Goal: Transaction & Acquisition: Book appointment/travel/reservation

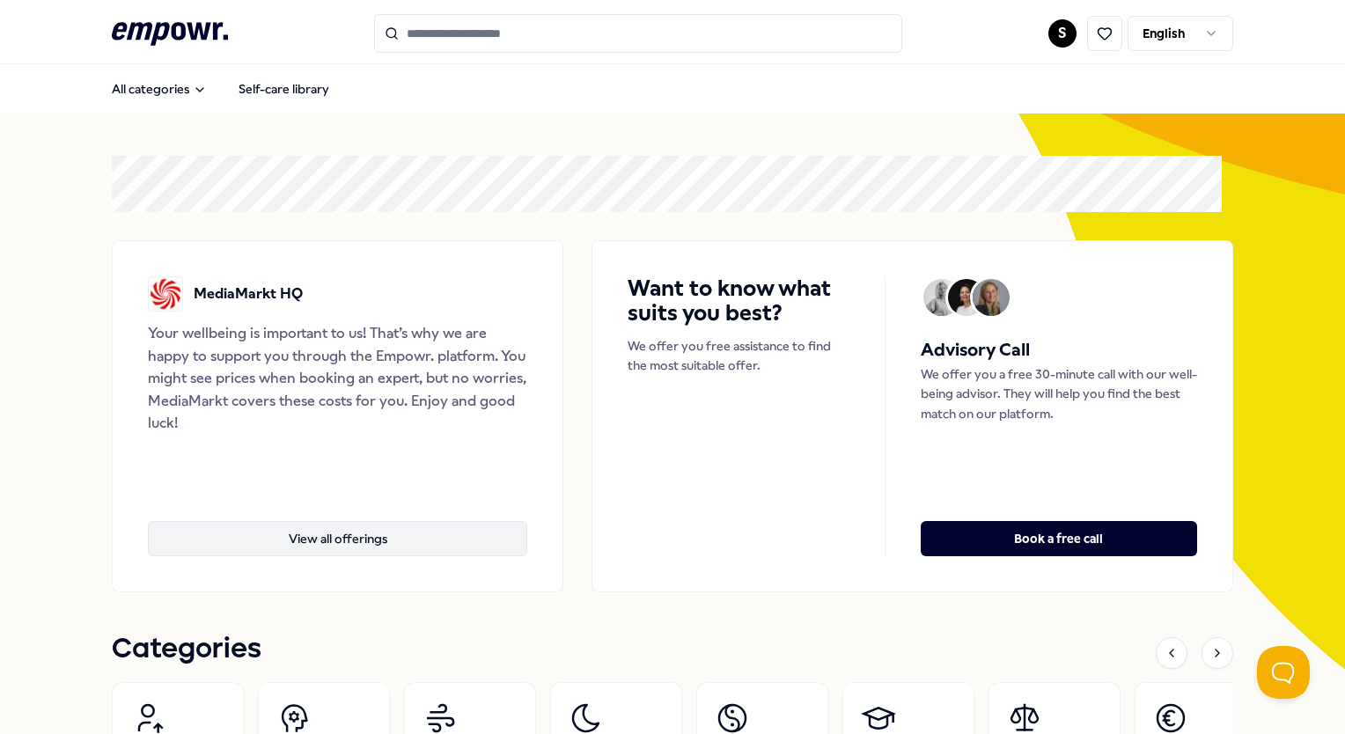
click at [373, 527] on button "View all offerings" at bounding box center [338, 538] width 380 height 35
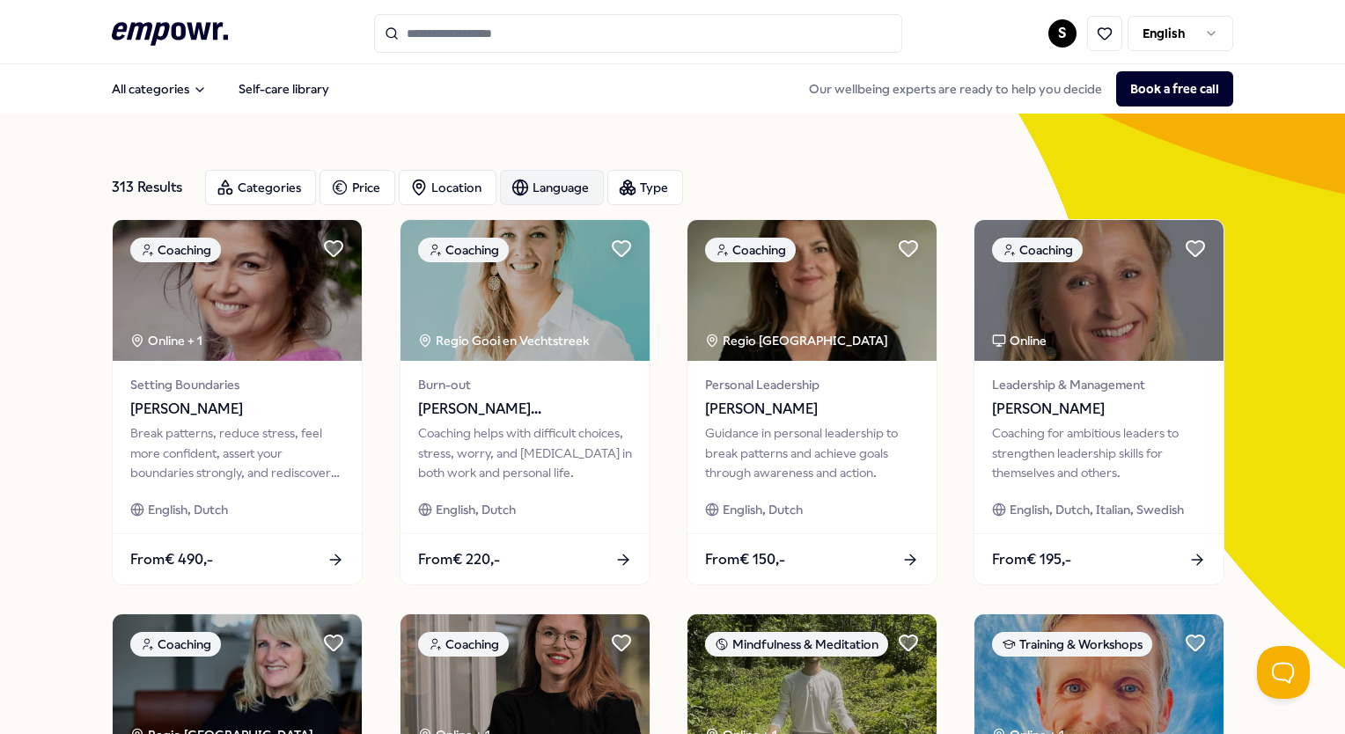
click at [571, 194] on div "Language" at bounding box center [552, 187] width 104 height 35
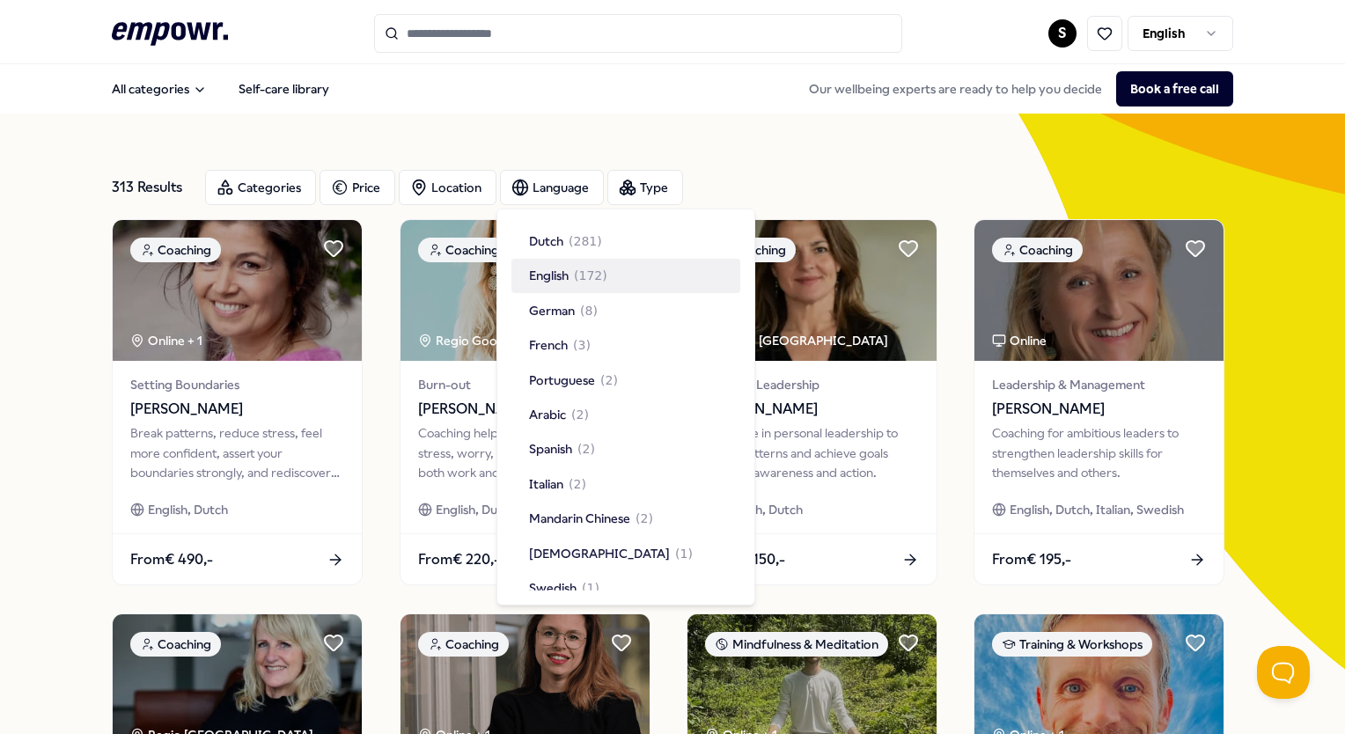
click at [567, 274] on span "English" at bounding box center [549, 275] width 40 height 19
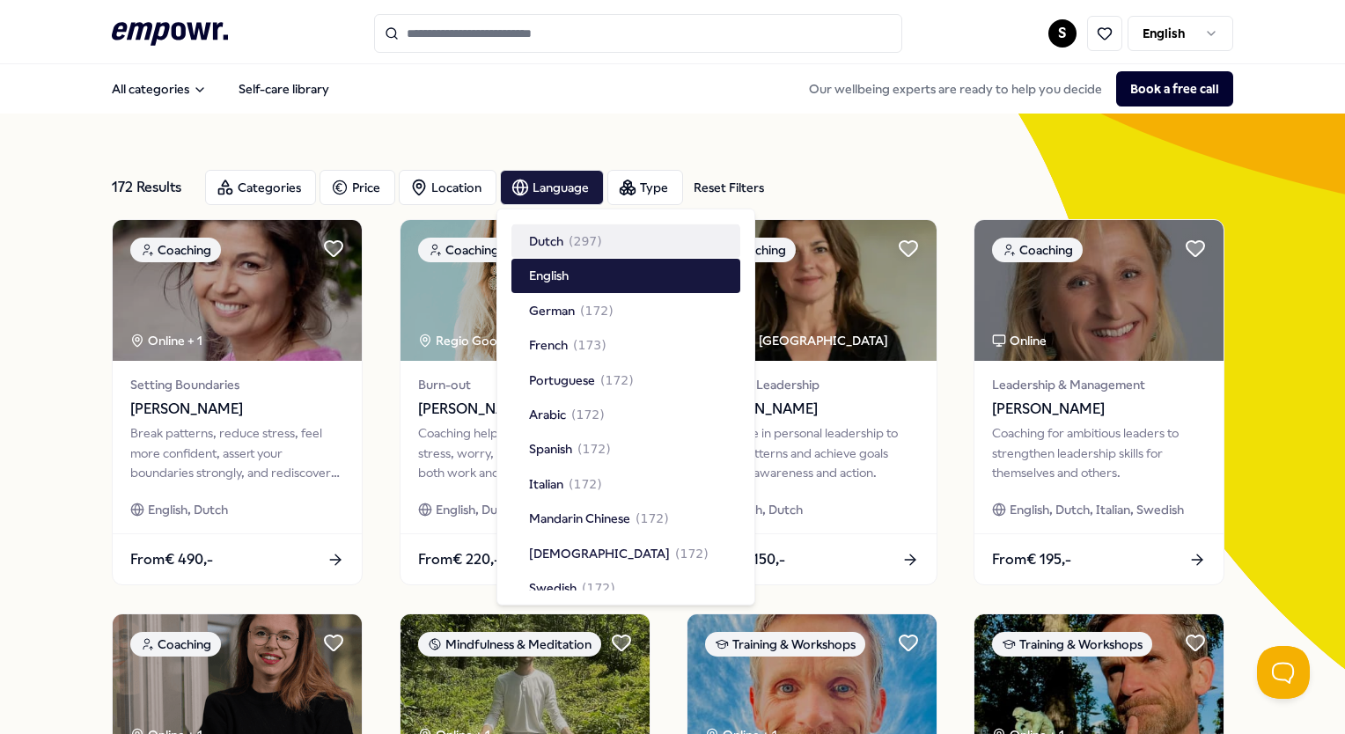
click at [648, 209] on div "Language Dutch ( 297 ) English German ( 172 ) French ( 173 ) Portuguese ( 172 )…" at bounding box center [626, 407] width 259 height 397
click at [873, 164] on div "172 Results Reset Filters Categories Price Location Language Type Reset Filters" at bounding box center [672, 187] width 1121 height 63
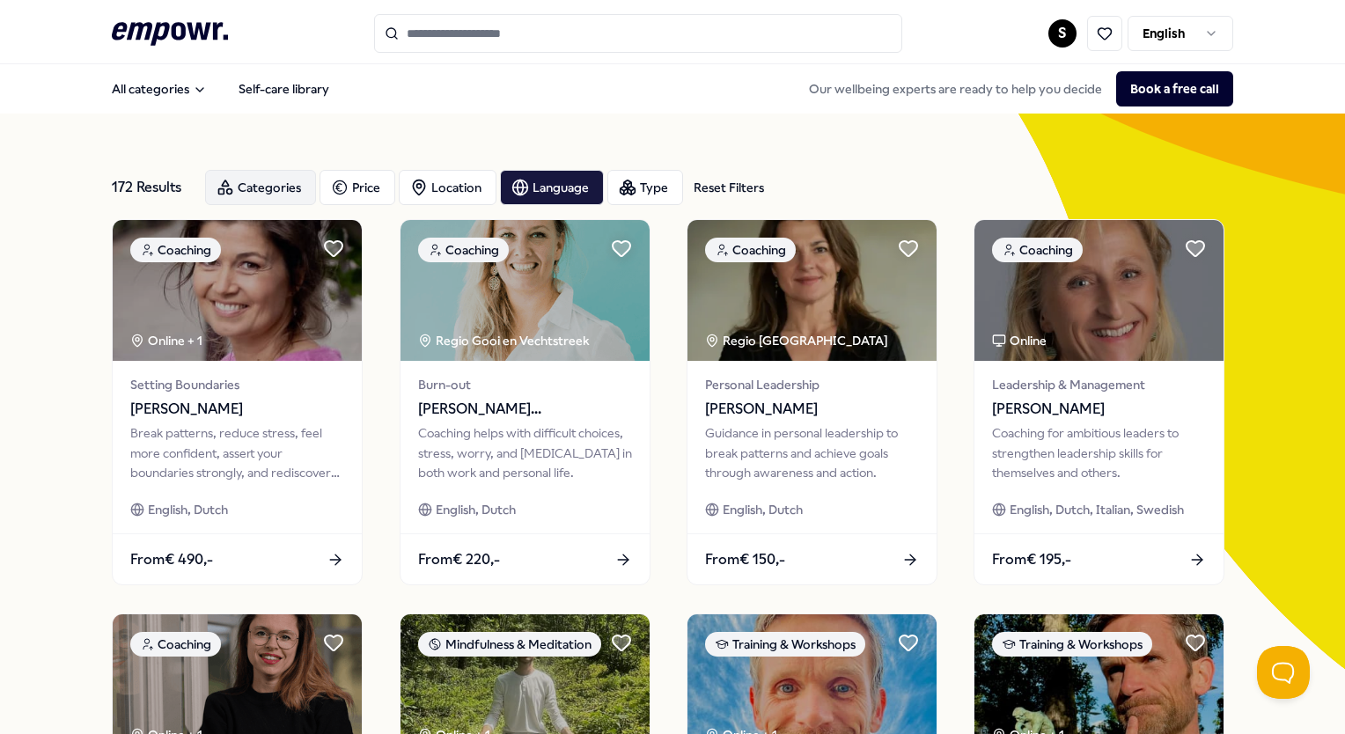
click at [302, 193] on div "Categories" at bounding box center [260, 187] width 111 height 35
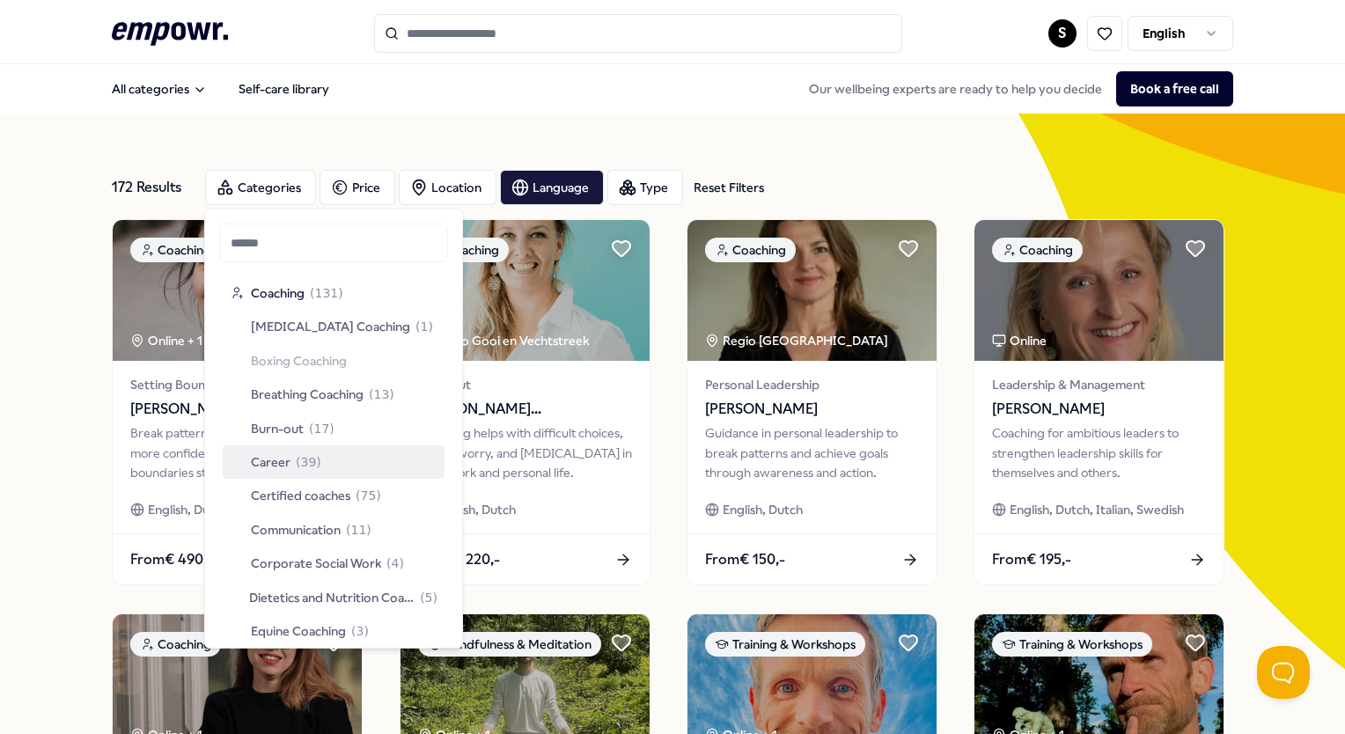
click at [274, 463] on span "Career" at bounding box center [271, 462] width 40 height 19
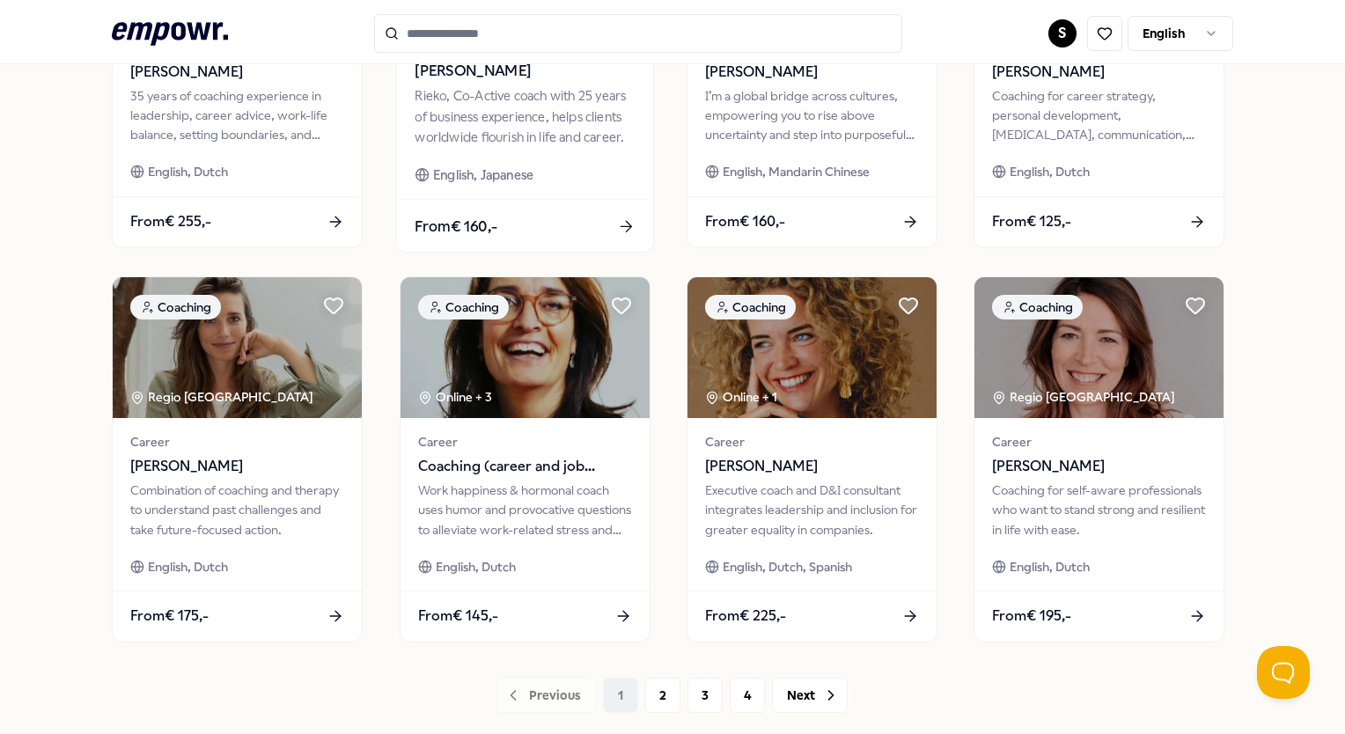
scroll to position [792, 0]
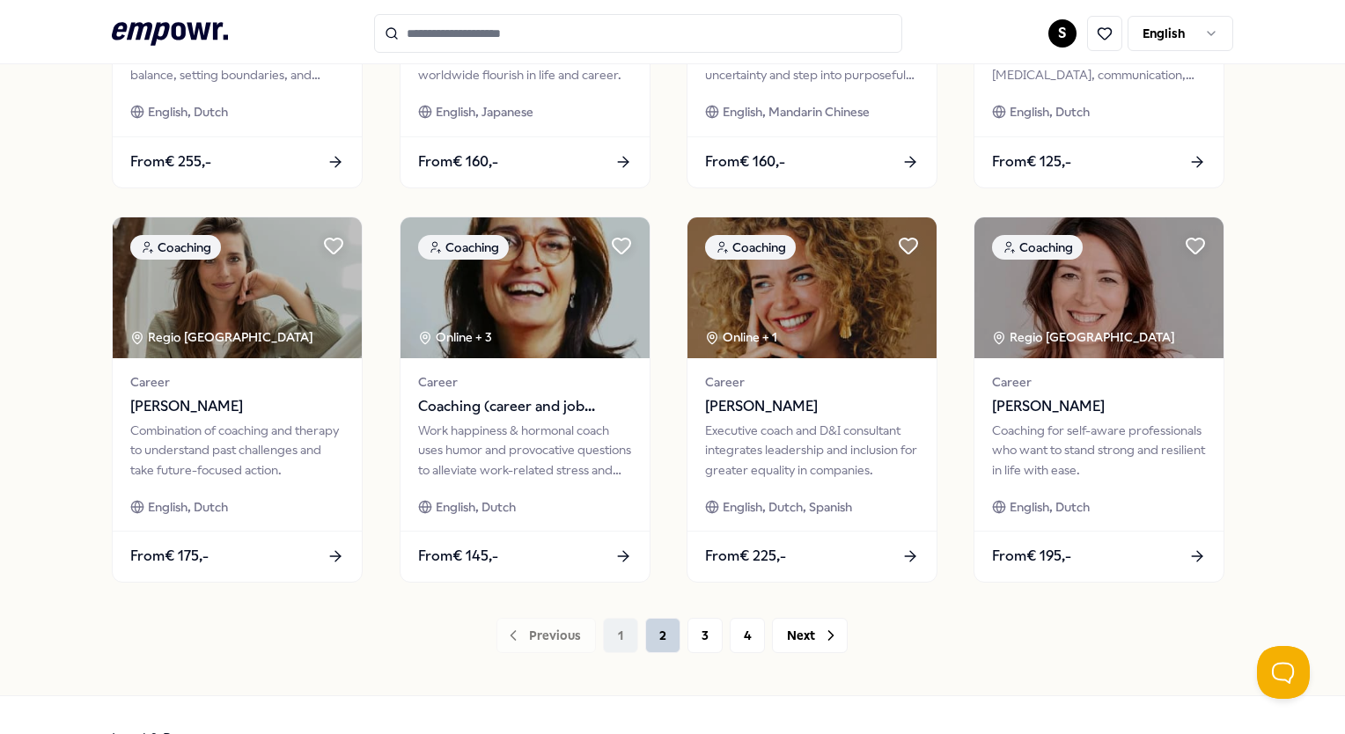
click at [649, 640] on button "2" at bounding box center [662, 635] width 35 height 35
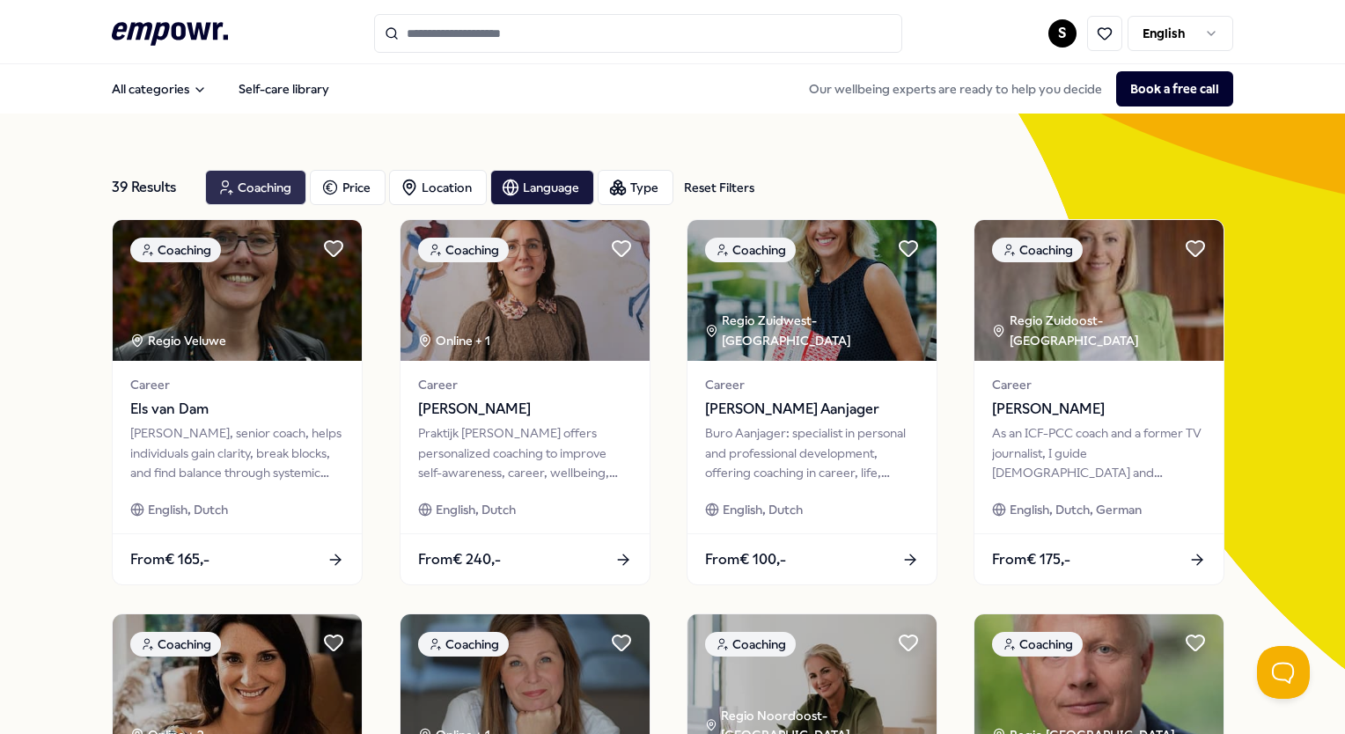
click at [262, 198] on div "Coaching" at bounding box center [255, 187] width 101 height 35
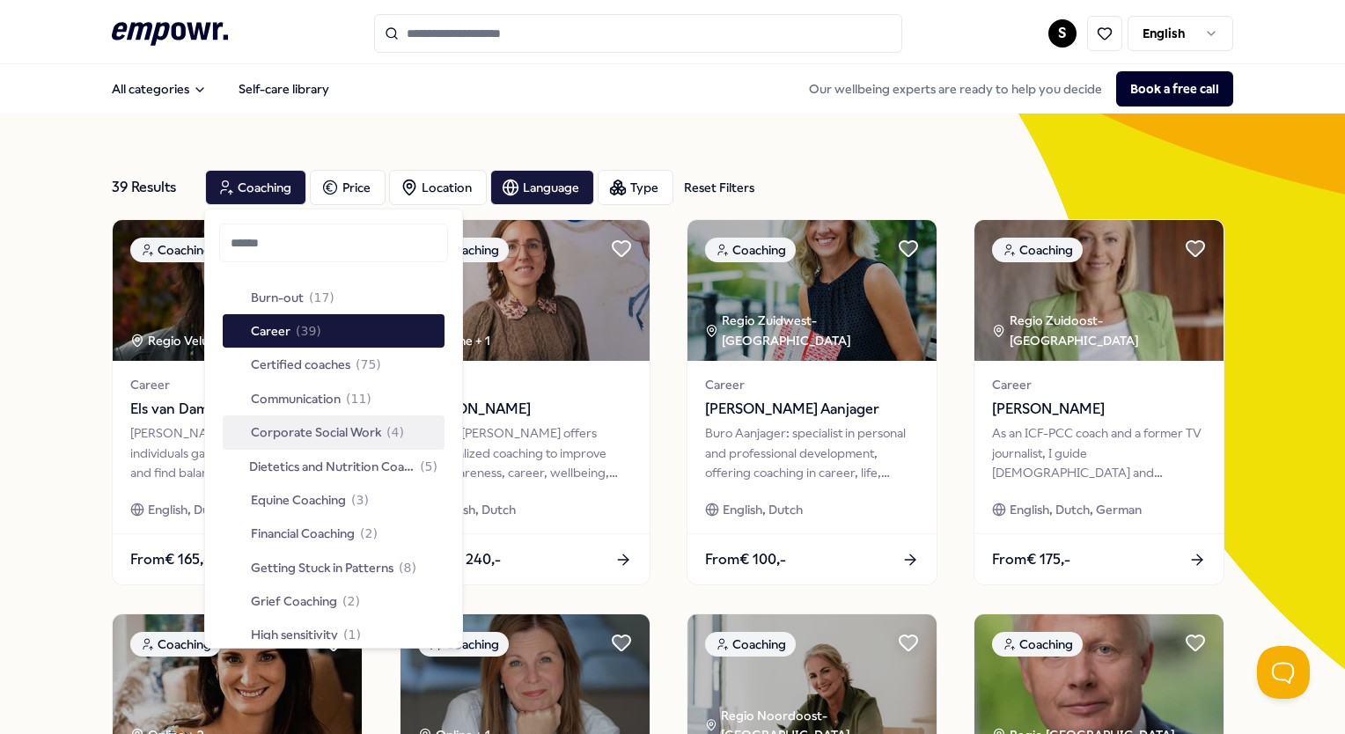
scroll to position [176, 0]
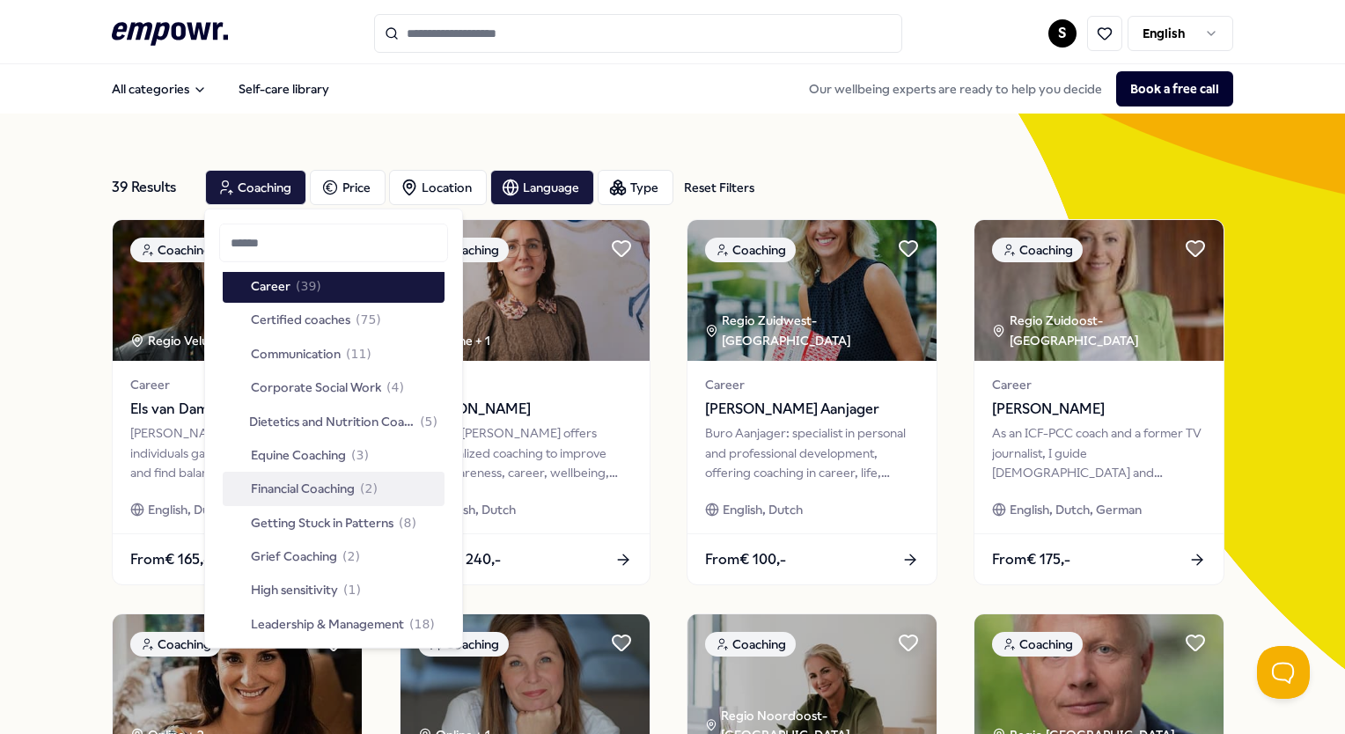
click at [313, 491] on span "Financial Coaching" at bounding box center [303, 488] width 104 height 19
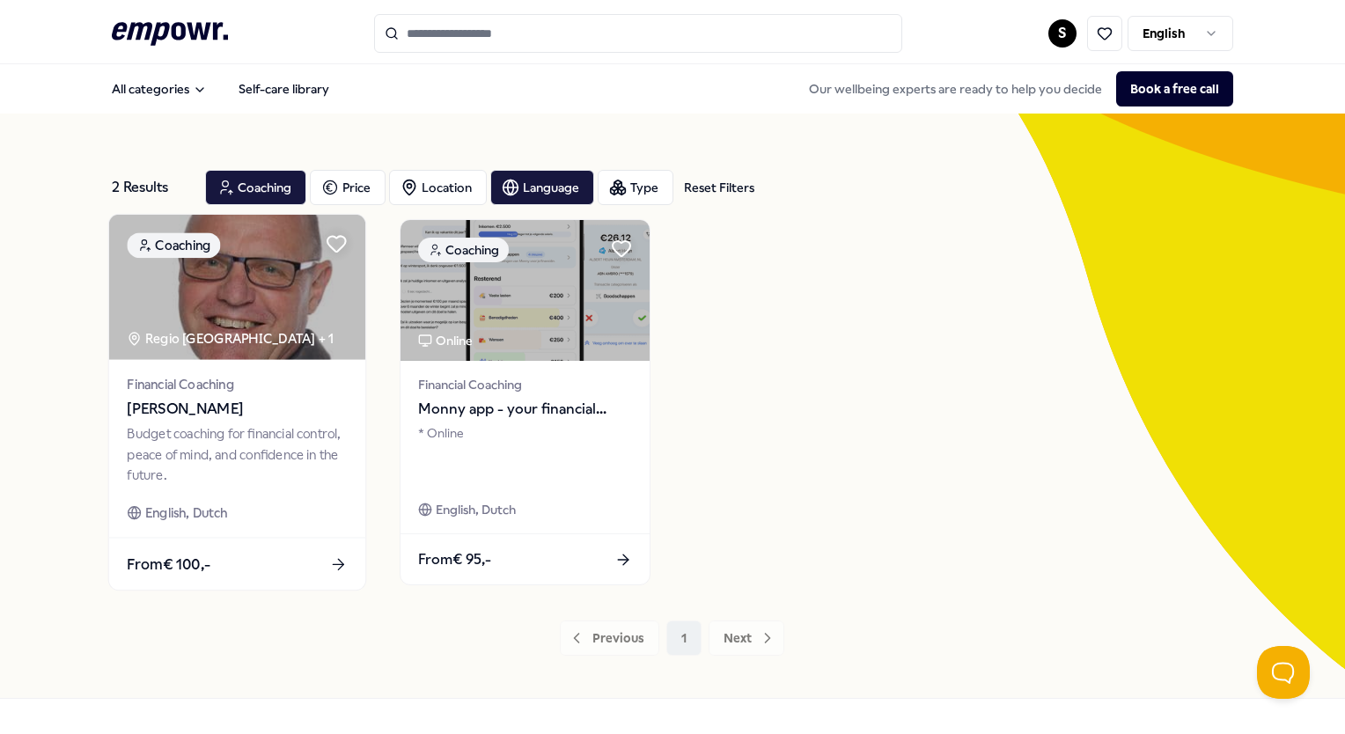
click at [186, 364] on div "Financial Coaching [PERSON_NAME] Budget coaching for financial control, peace o…" at bounding box center [237, 449] width 256 height 178
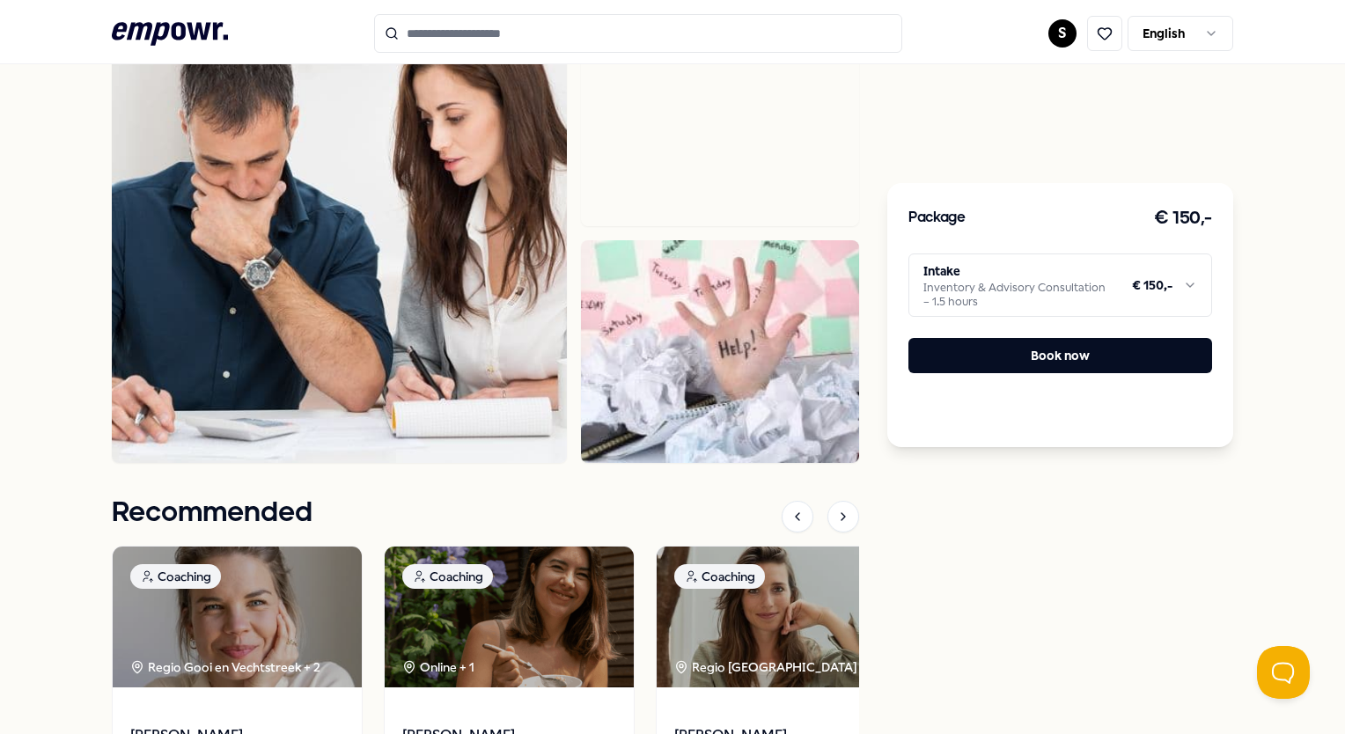
scroll to position [881, 0]
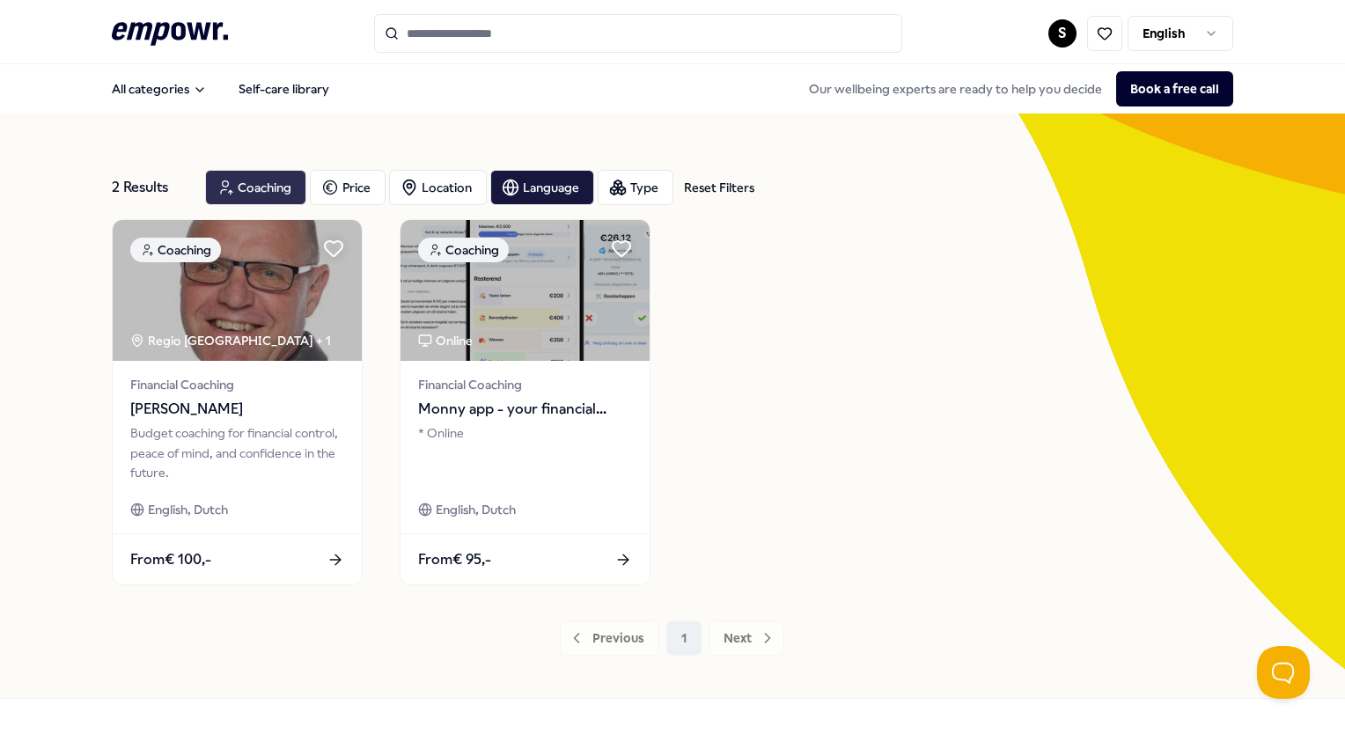
click at [267, 191] on div "Coaching" at bounding box center [255, 187] width 101 height 35
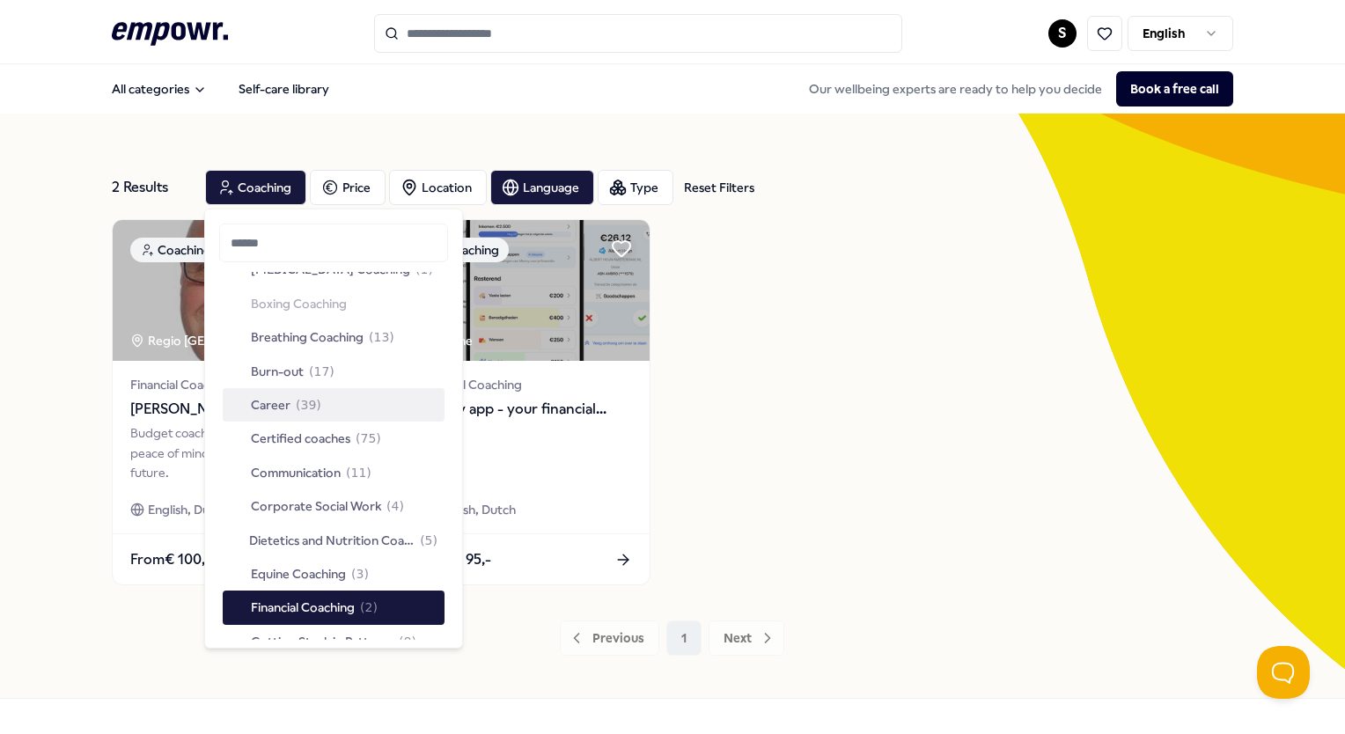
scroll to position [88, 0]
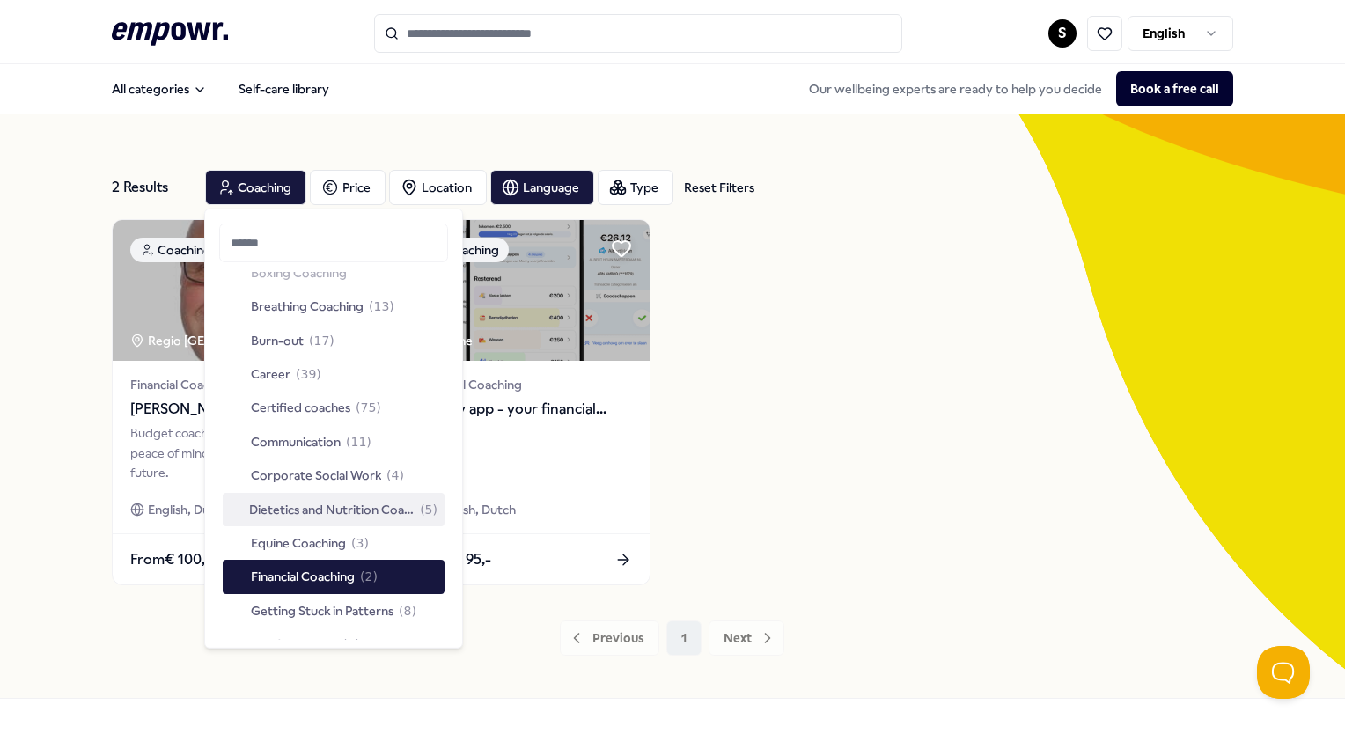
click at [324, 509] on span "Dietetics and Nutrition Coaching" at bounding box center [332, 508] width 166 height 19
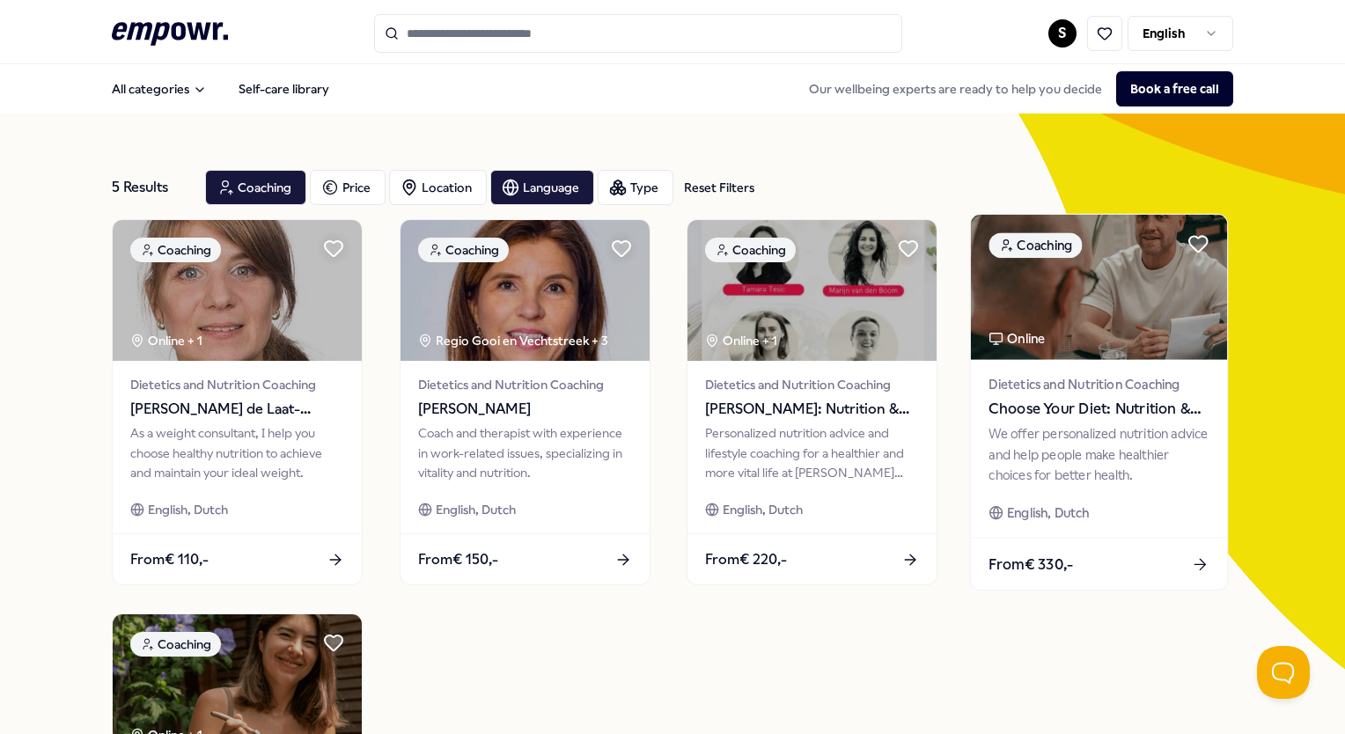
click at [1081, 330] on img at bounding box center [1099, 287] width 256 height 145
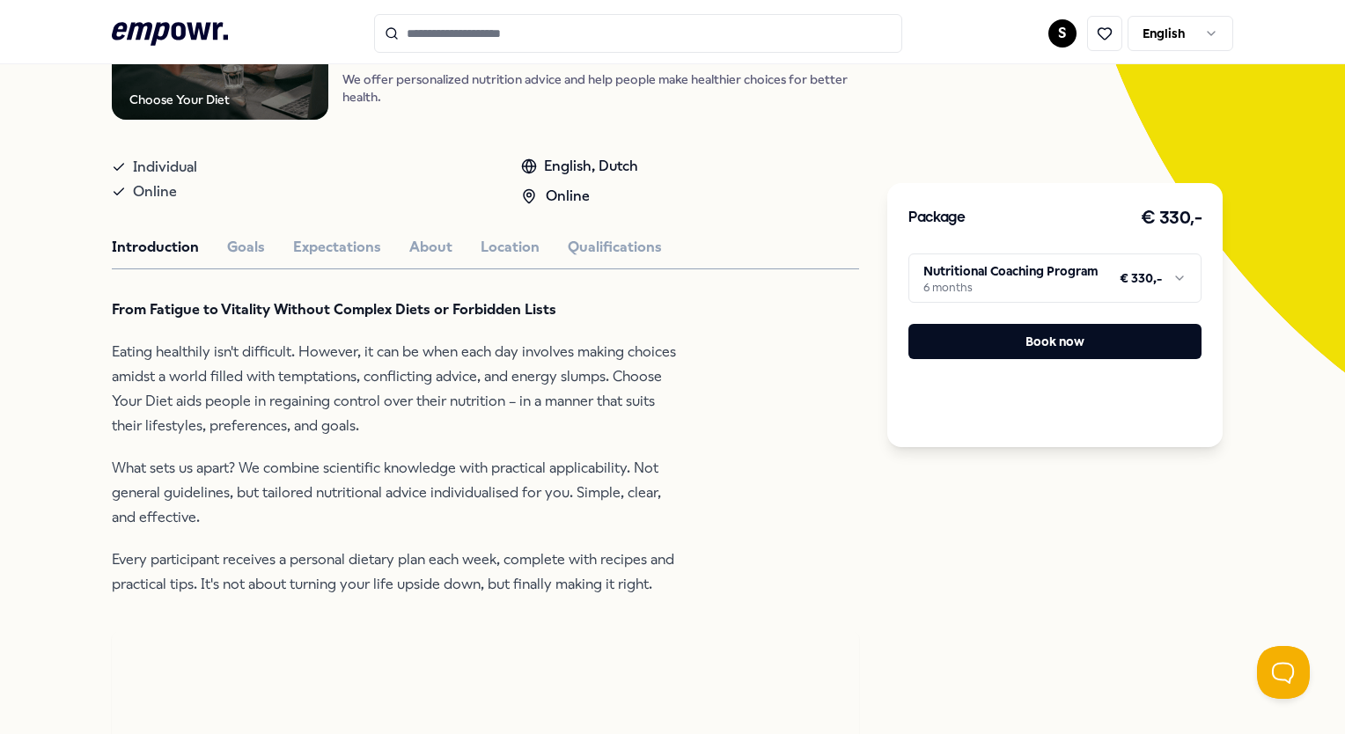
scroll to position [352, 0]
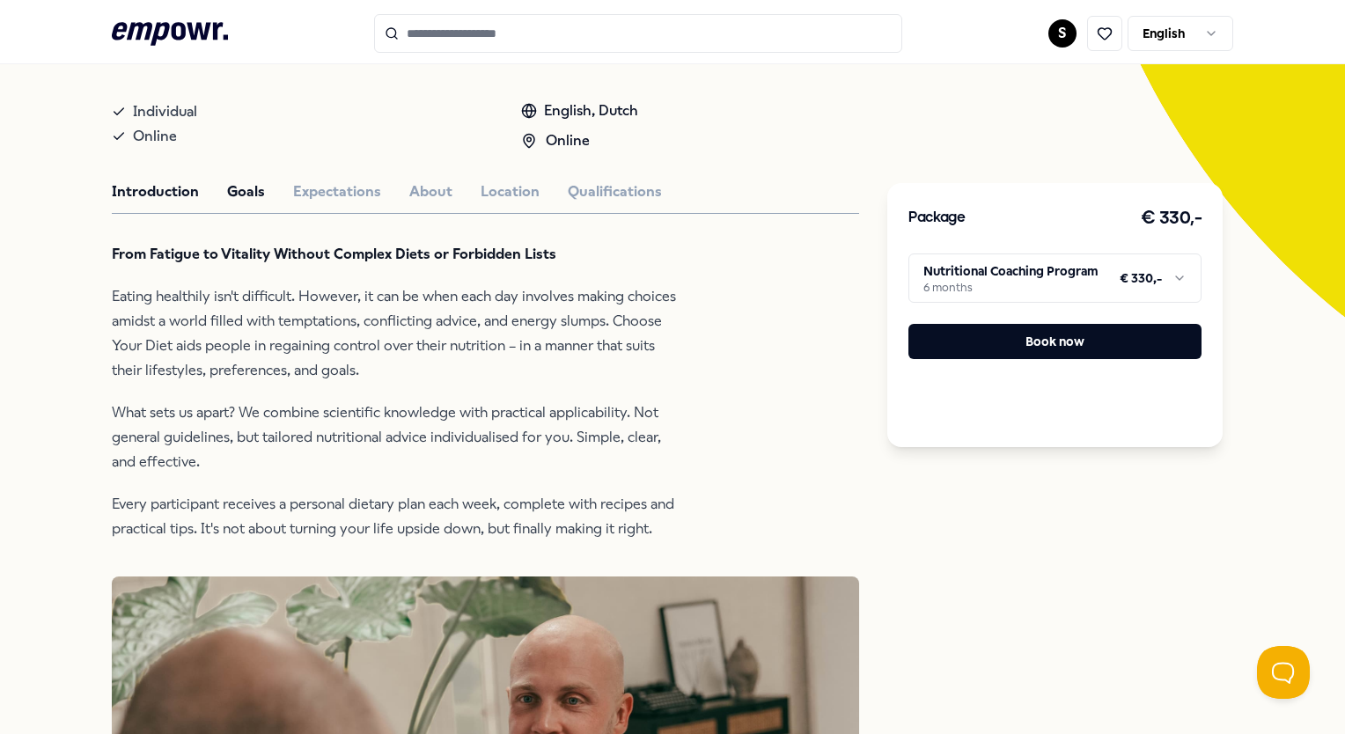
click at [250, 188] on button "Goals" at bounding box center [246, 192] width 38 height 23
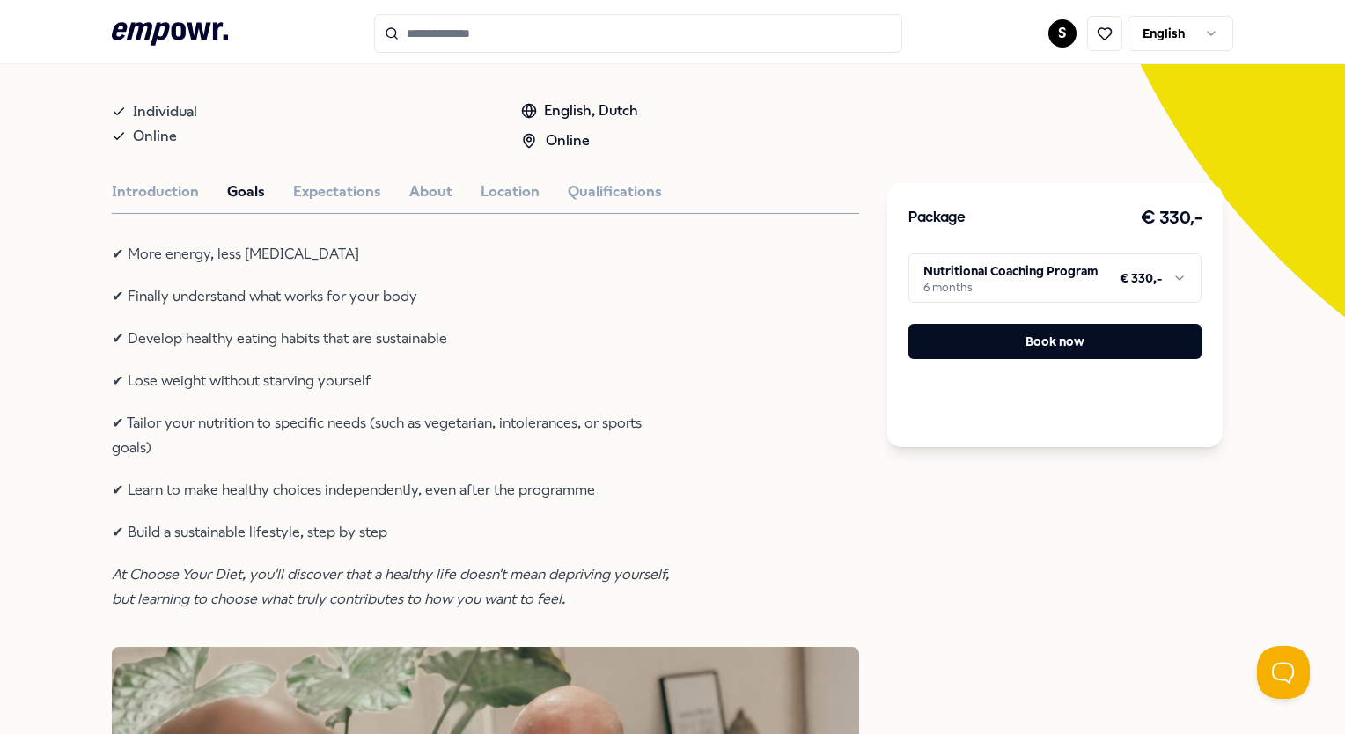
scroll to position [264, 0]
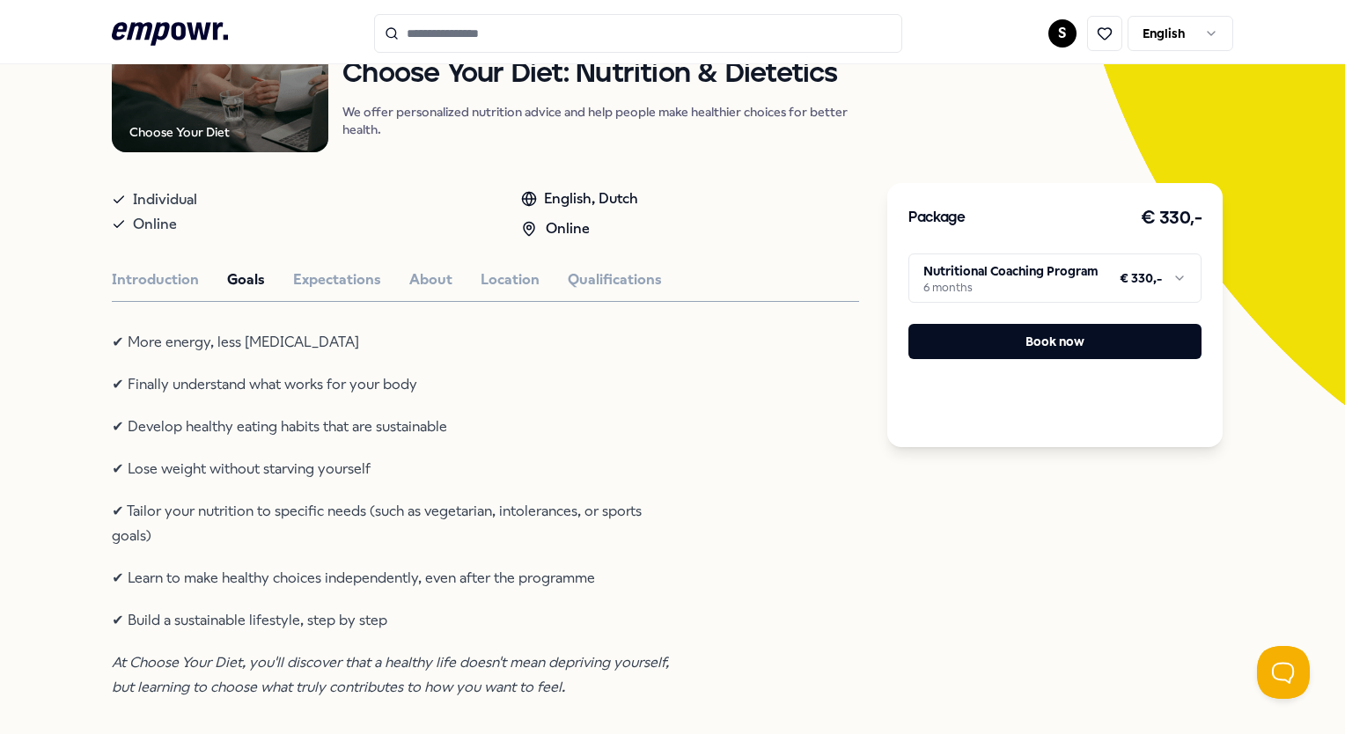
click at [351, 276] on button "Expectations" at bounding box center [337, 280] width 88 height 23
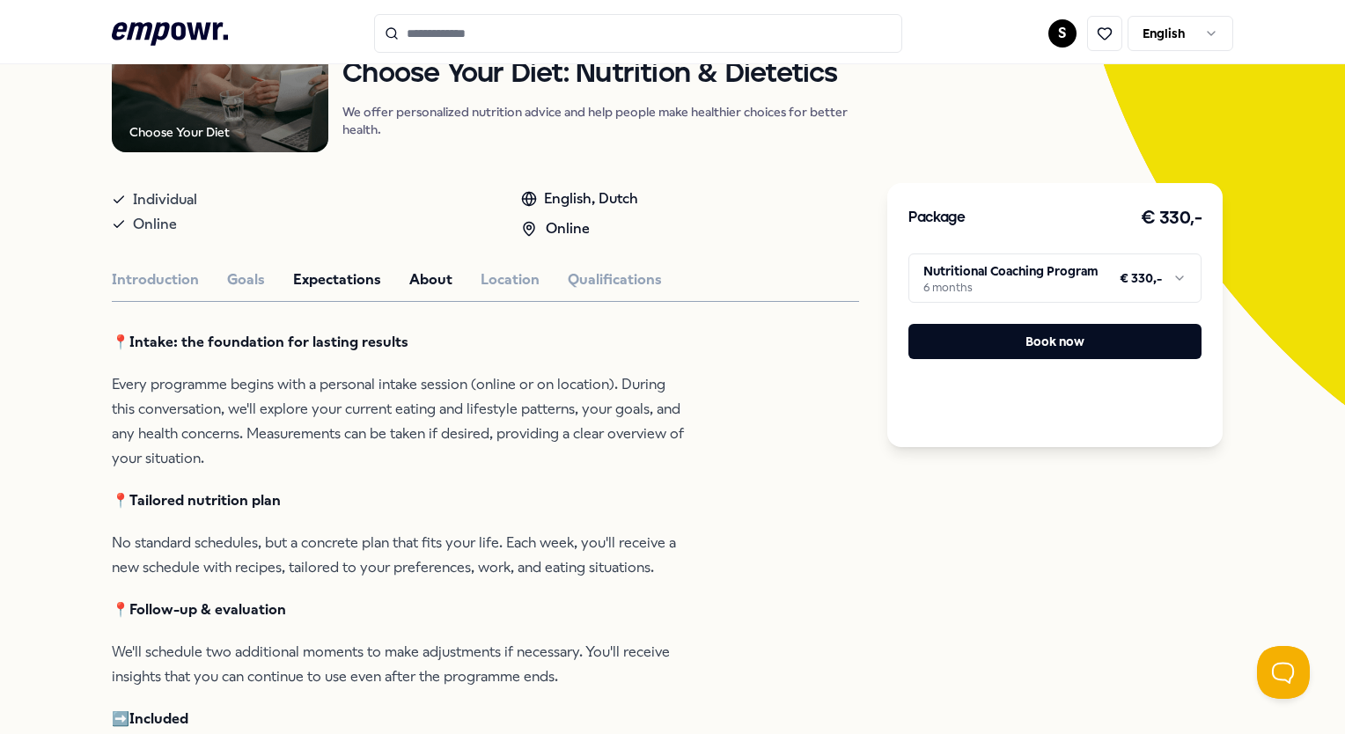
click at [418, 287] on button "About" at bounding box center [430, 280] width 43 height 23
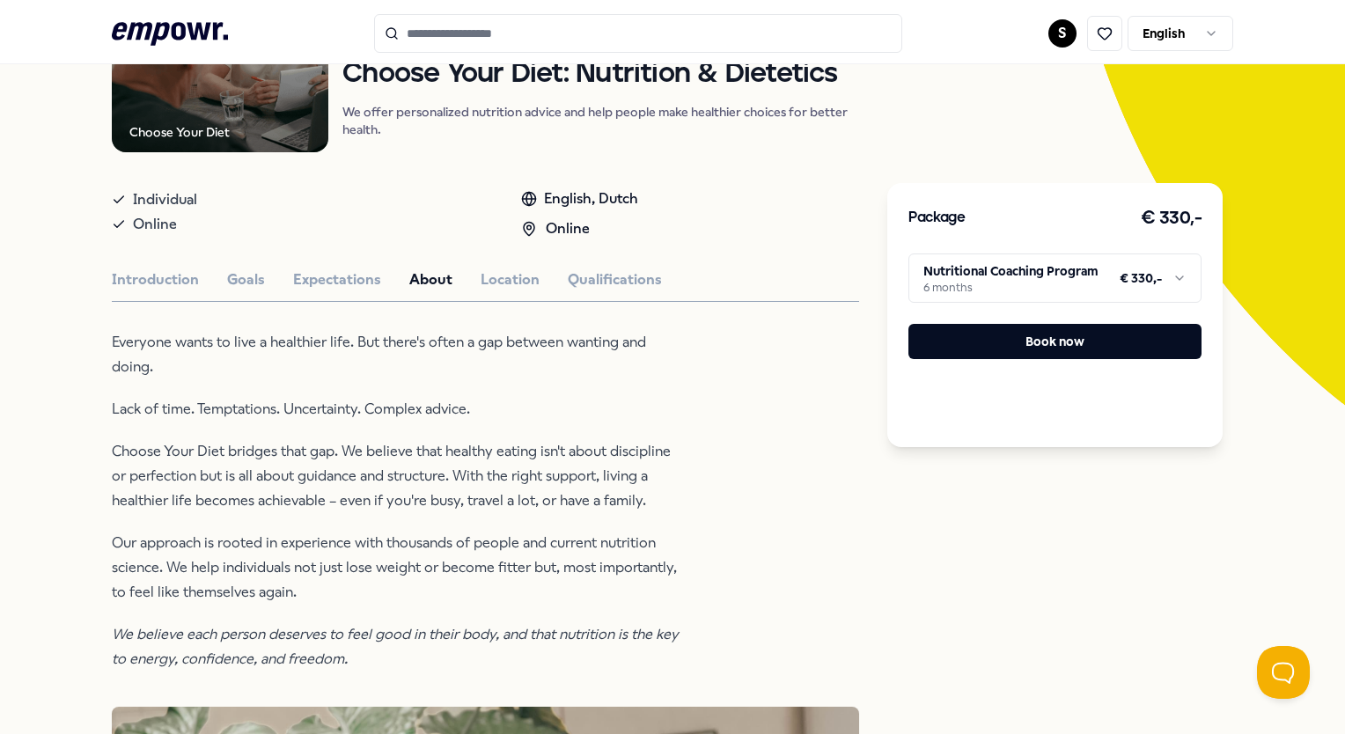
click at [511, 276] on button "Location" at bounding box center [510, 280] width 59 height 23
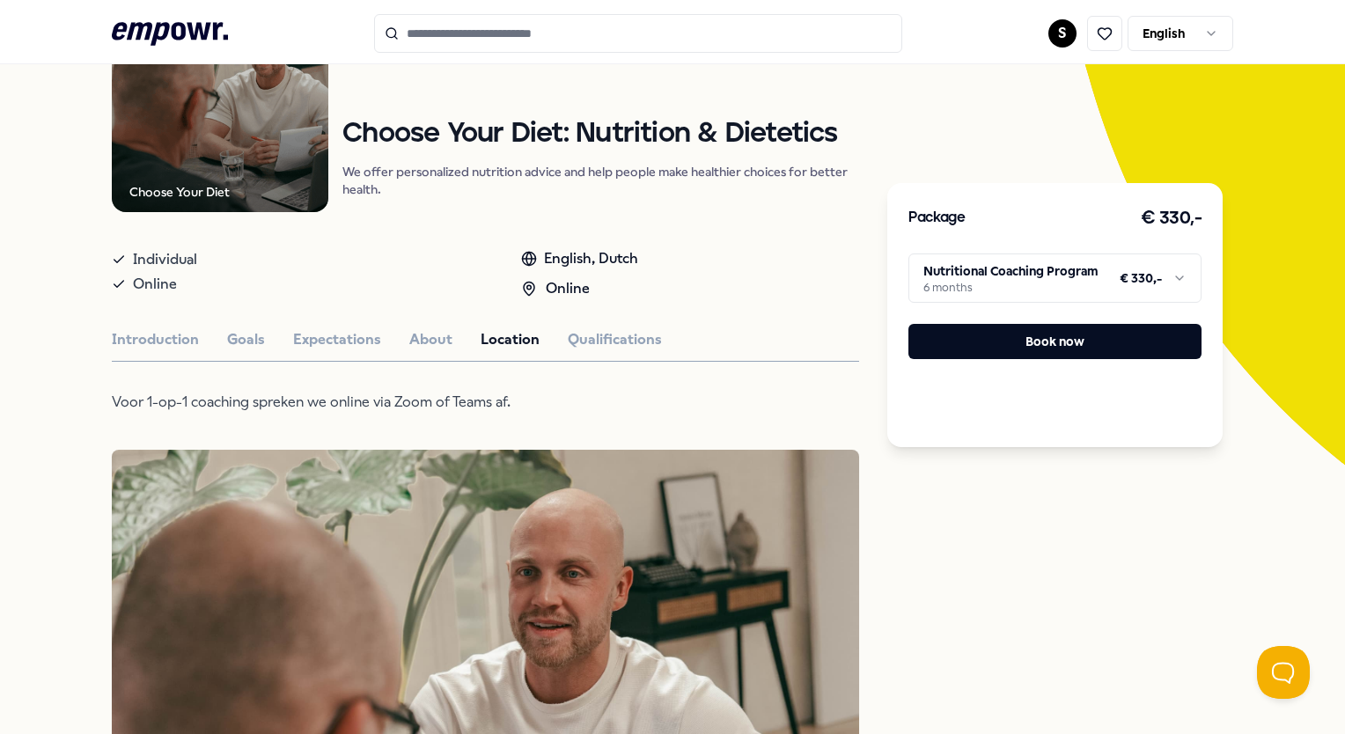
scroll to position [0, 0]
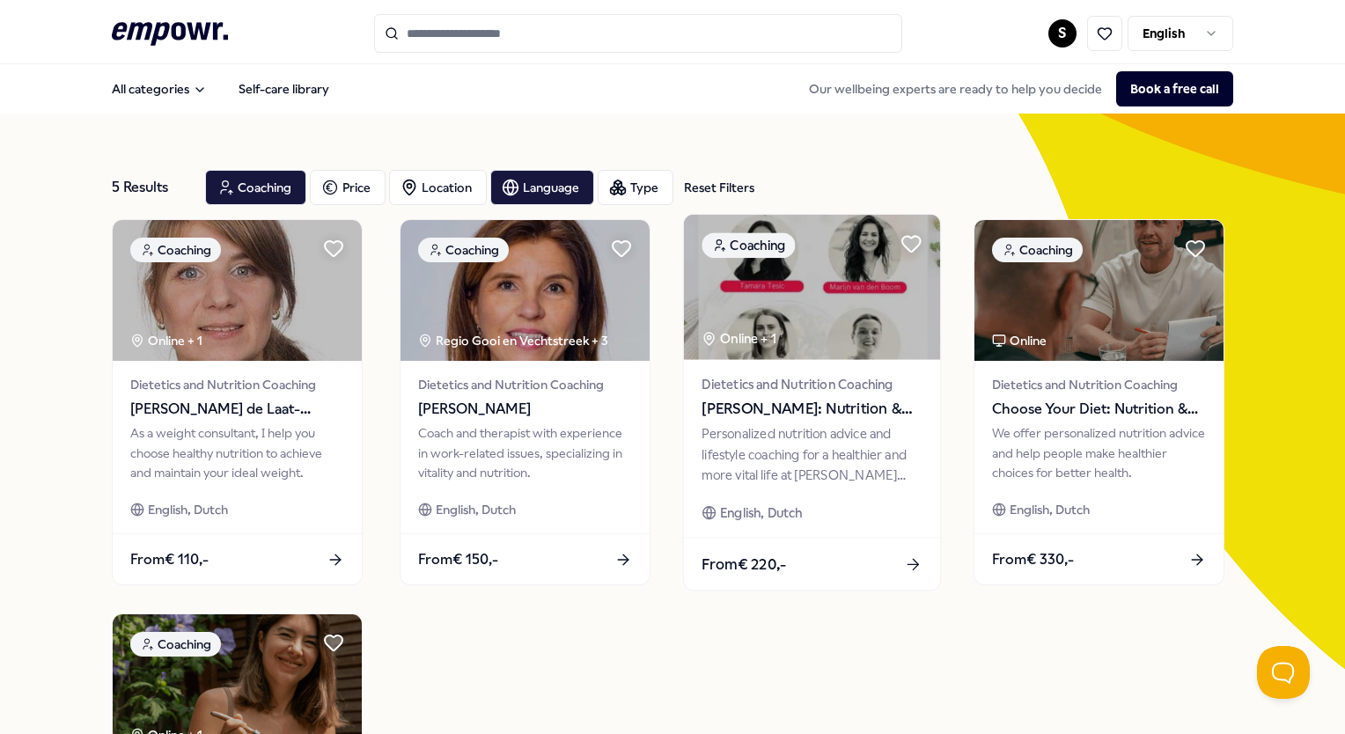
scroll to position [264, 0]
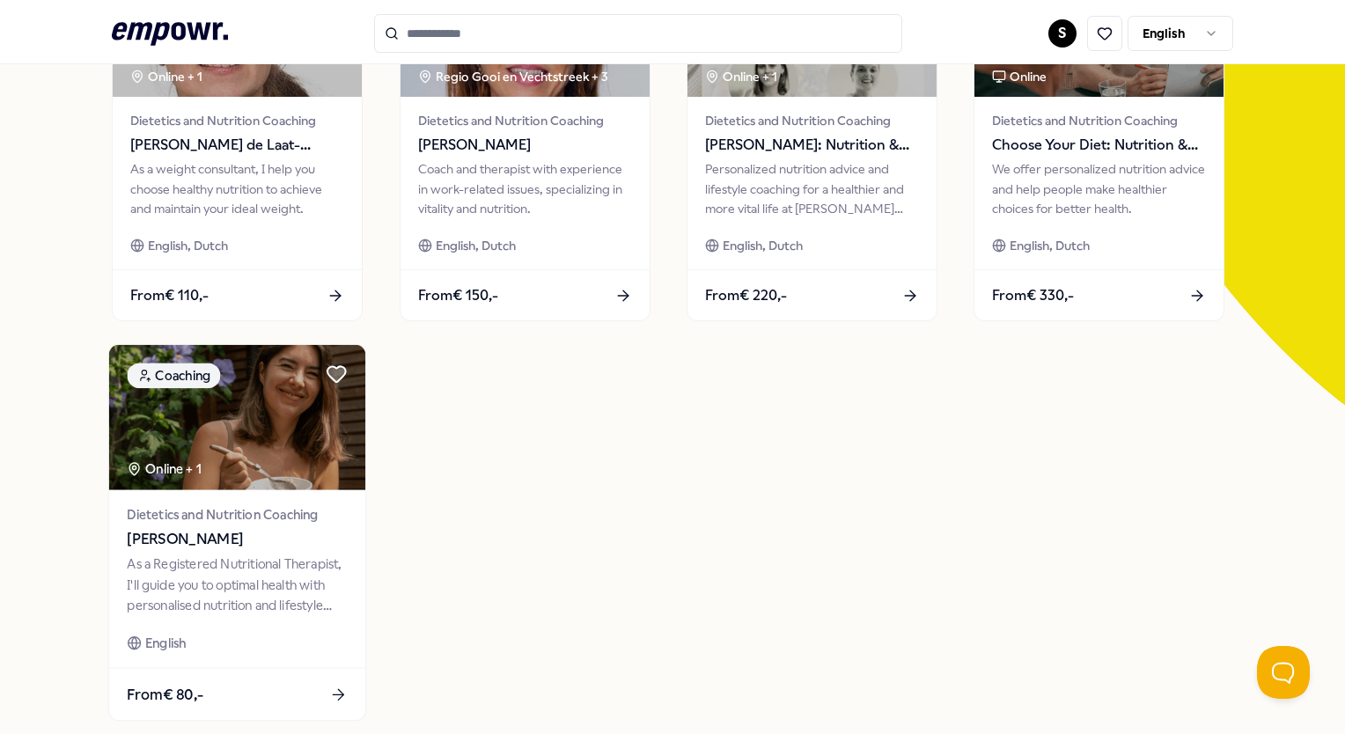
click at [197, 486] on img at bounding box center [237, 417] width 256 height 145
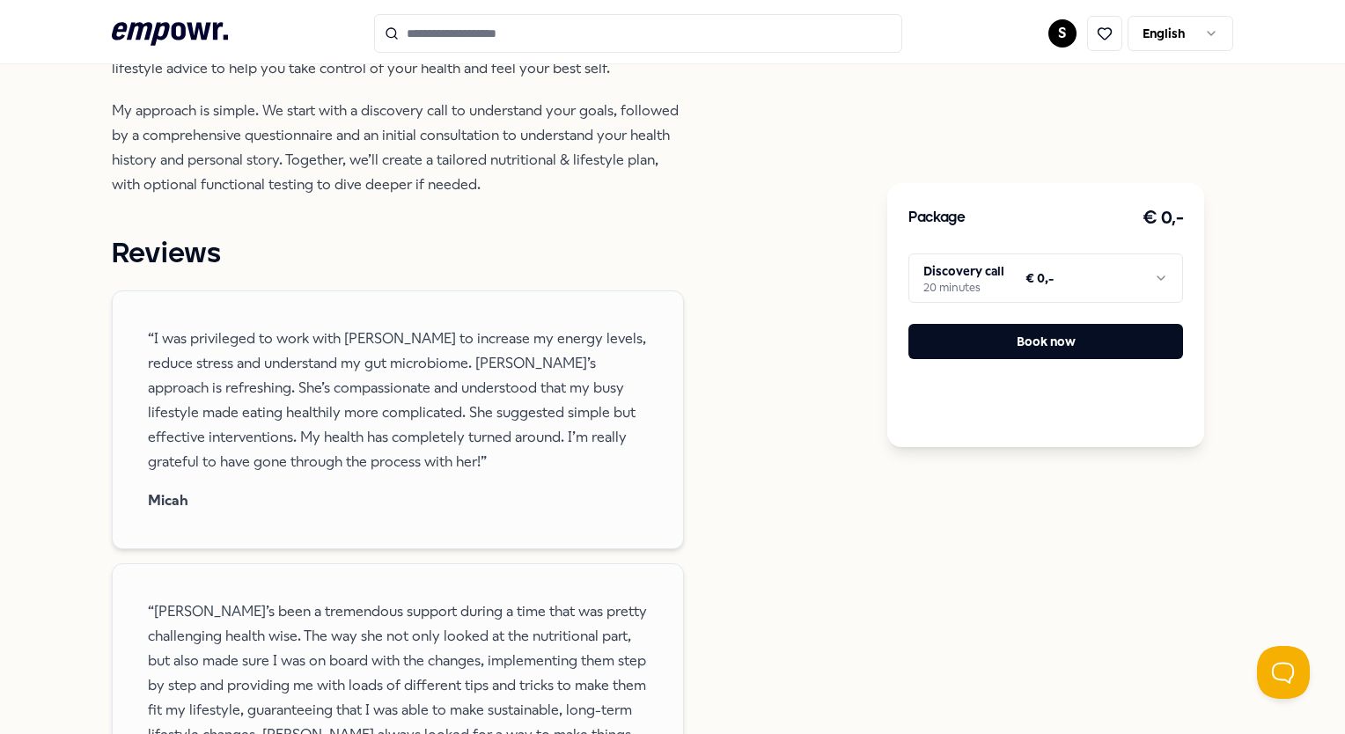
scroll to position [993, 0]
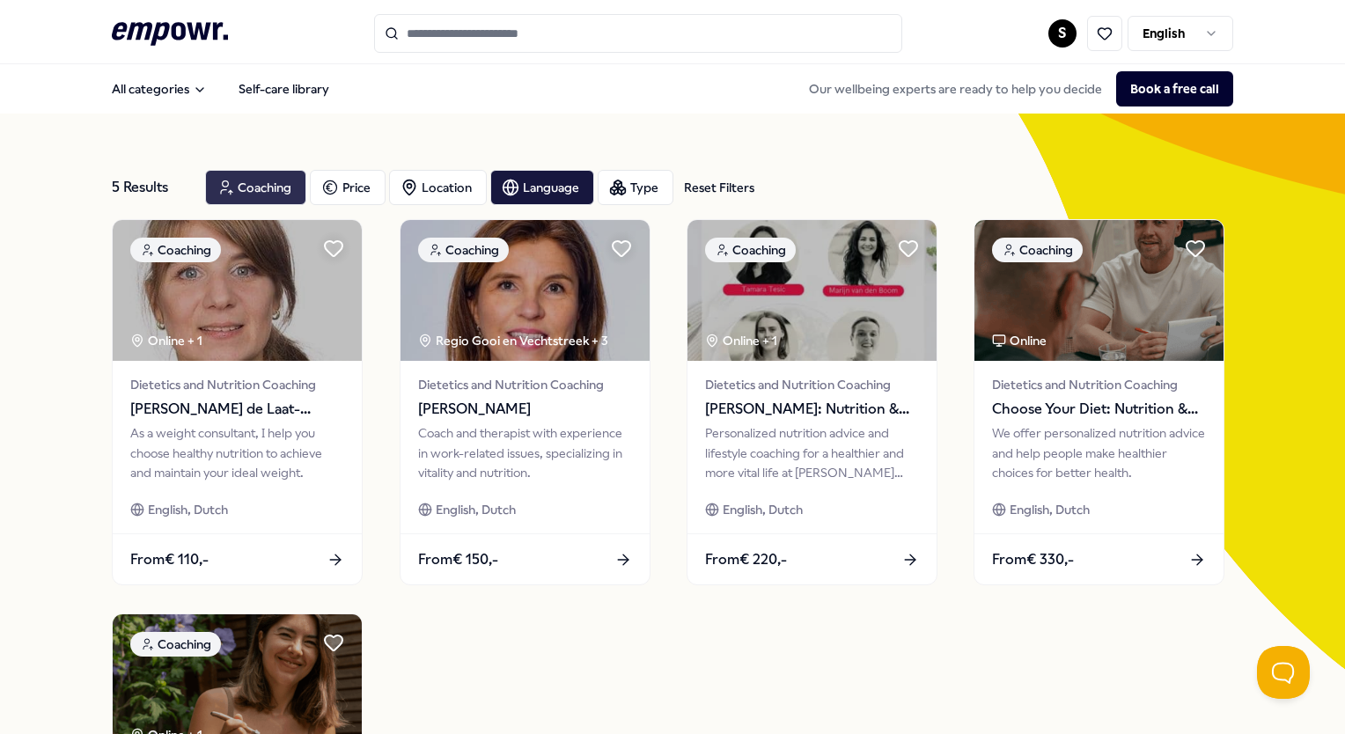
click at [257, 182] on div "Coaching" at bounding box center [255, 187] width 101 height 35
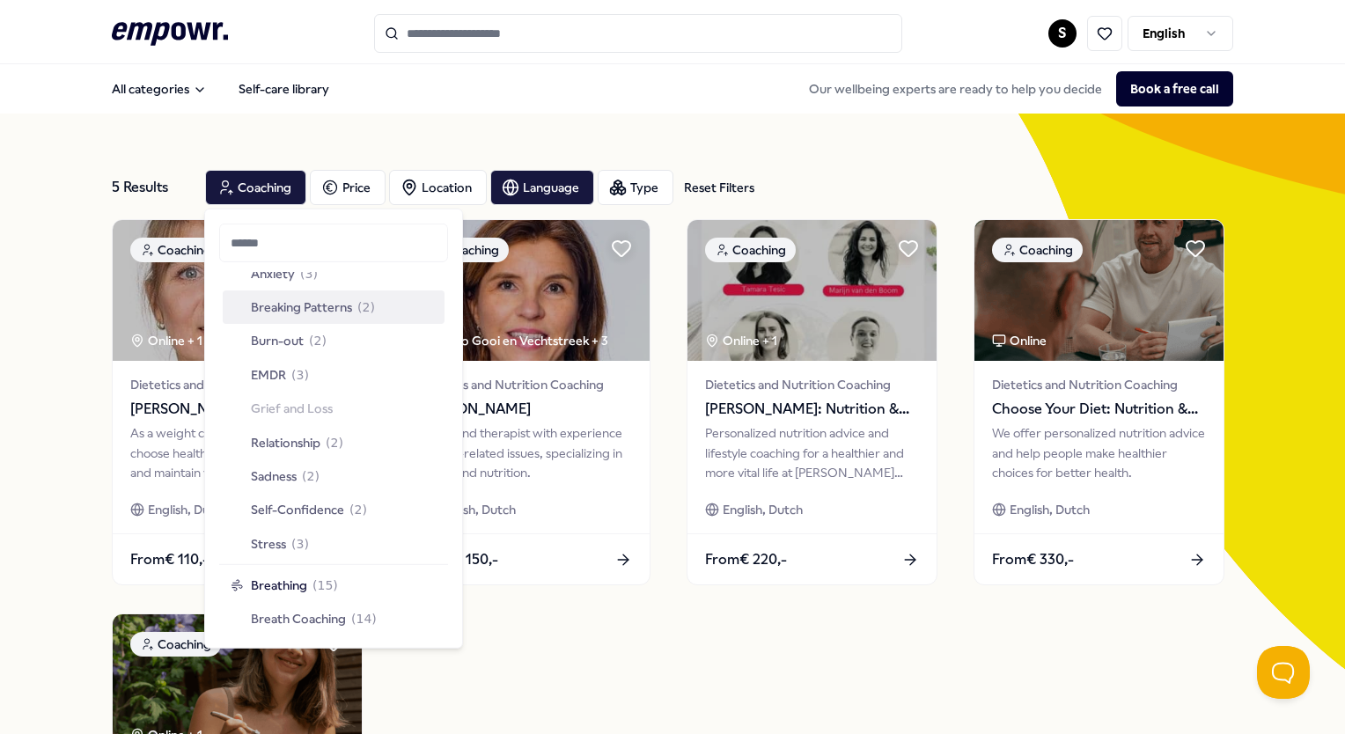
scroll to position [969, 0]
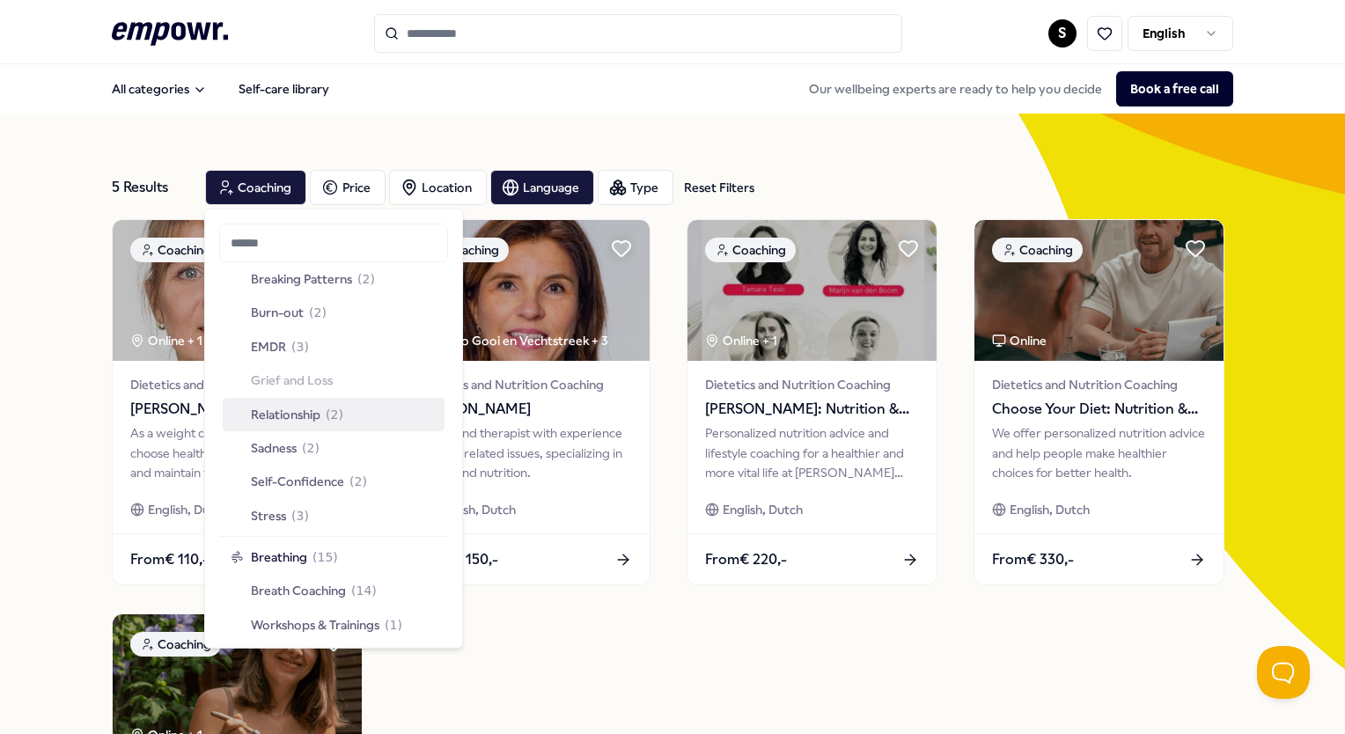
click at [321, 418] on span "Relationship" at bounding box center [286, 413] width 70 height 19
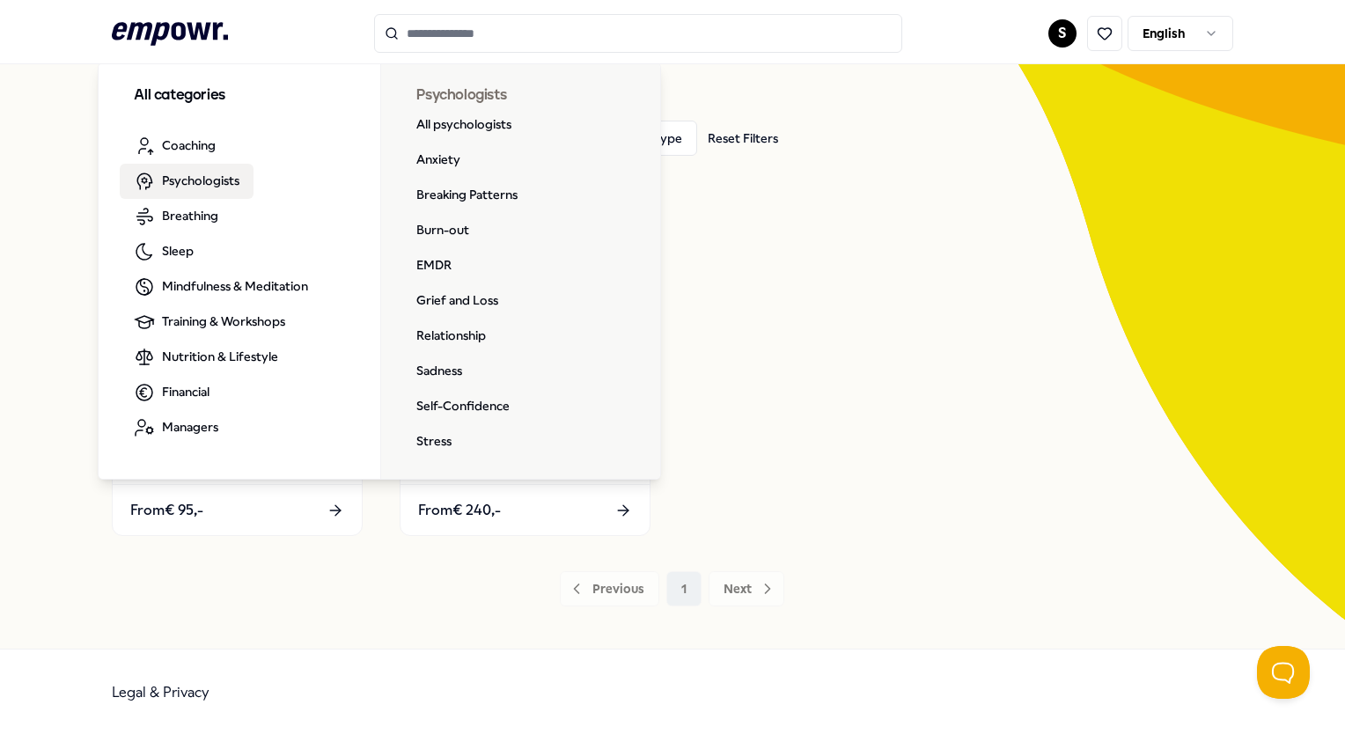
scroll to position [50, 0]
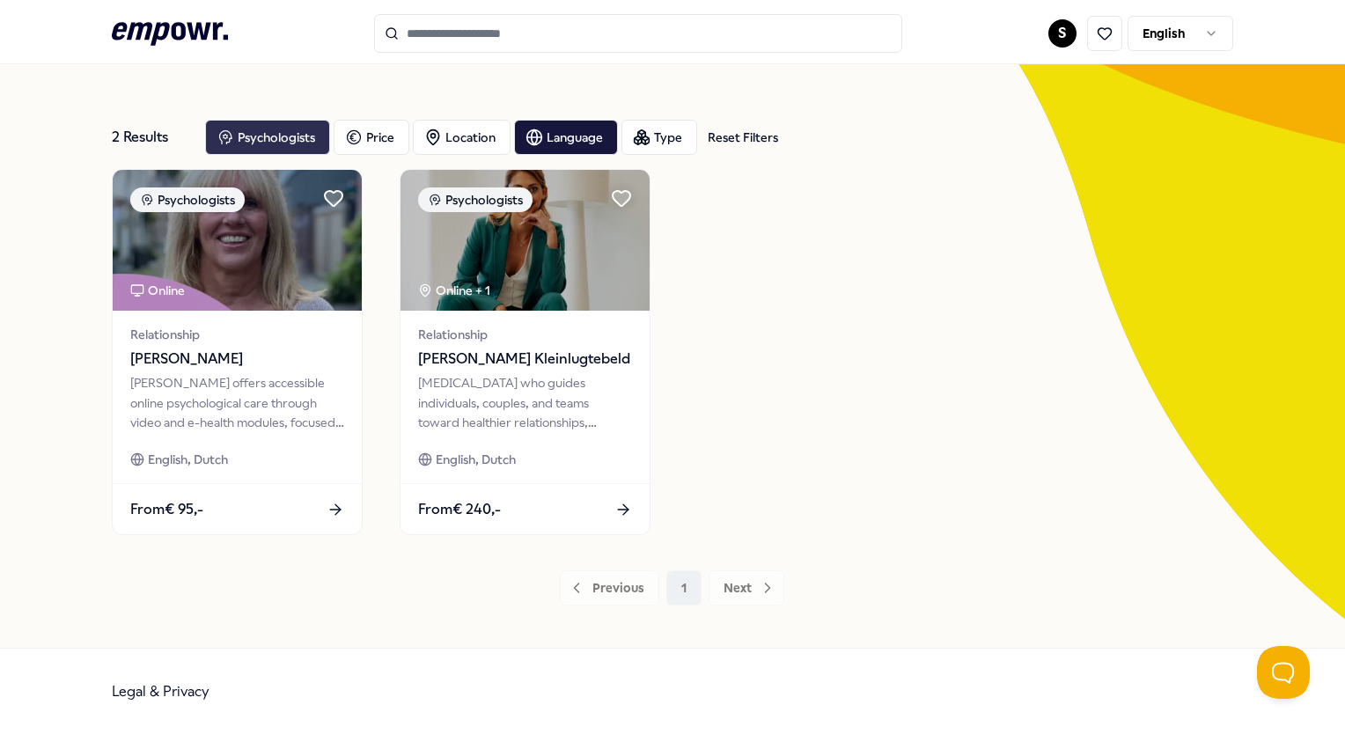
click at [248, 136] on div "Psychologists" at bounding box center [267, 137] width 125 height 35
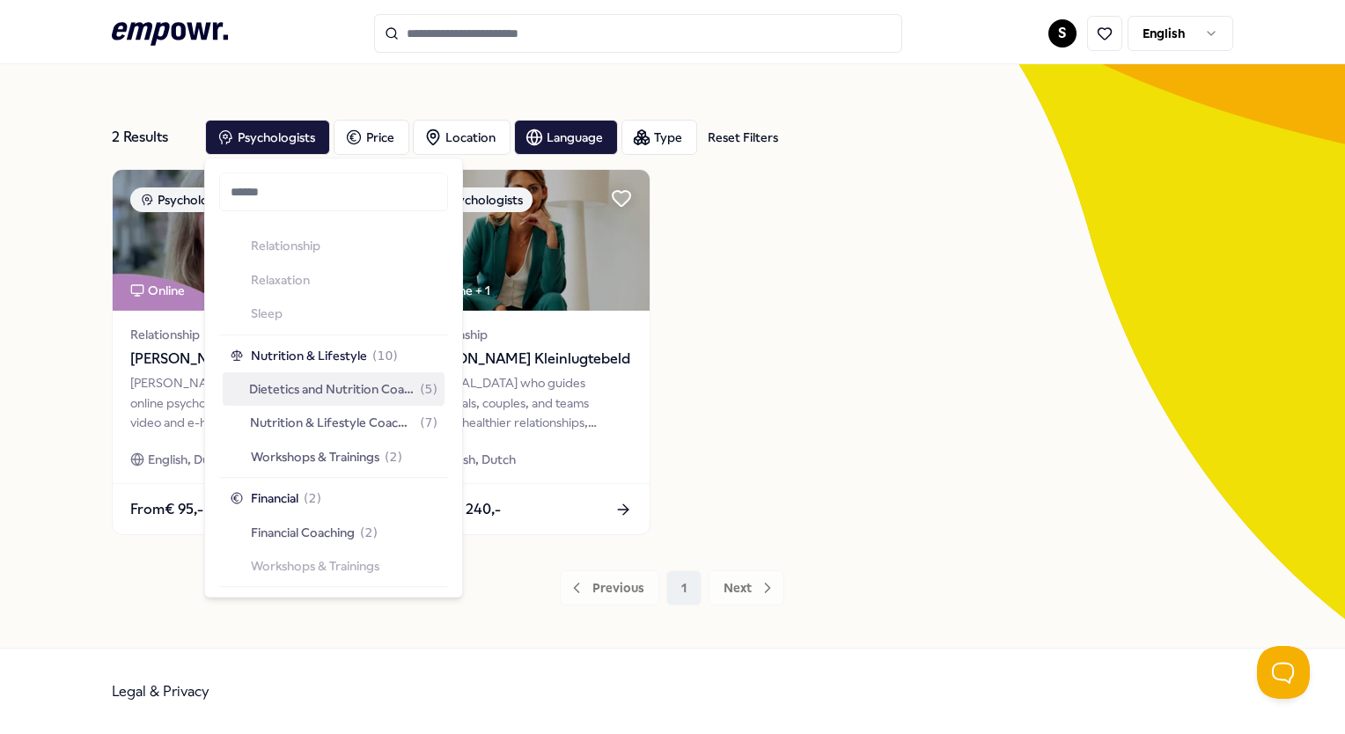
scroll to position [1719, 0]
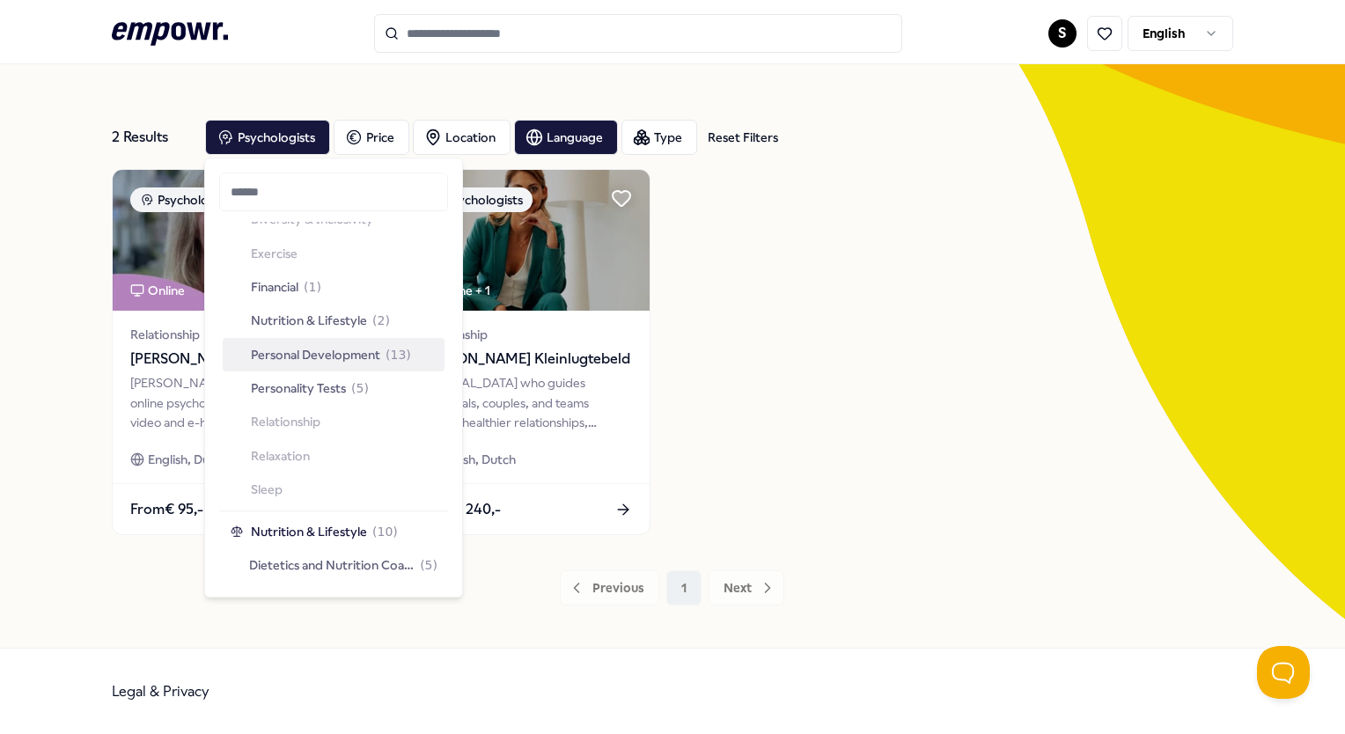
click at [331, 343] on div "Personal Development ( 13 )" at bounding box center [334, 354] width 222 height 33
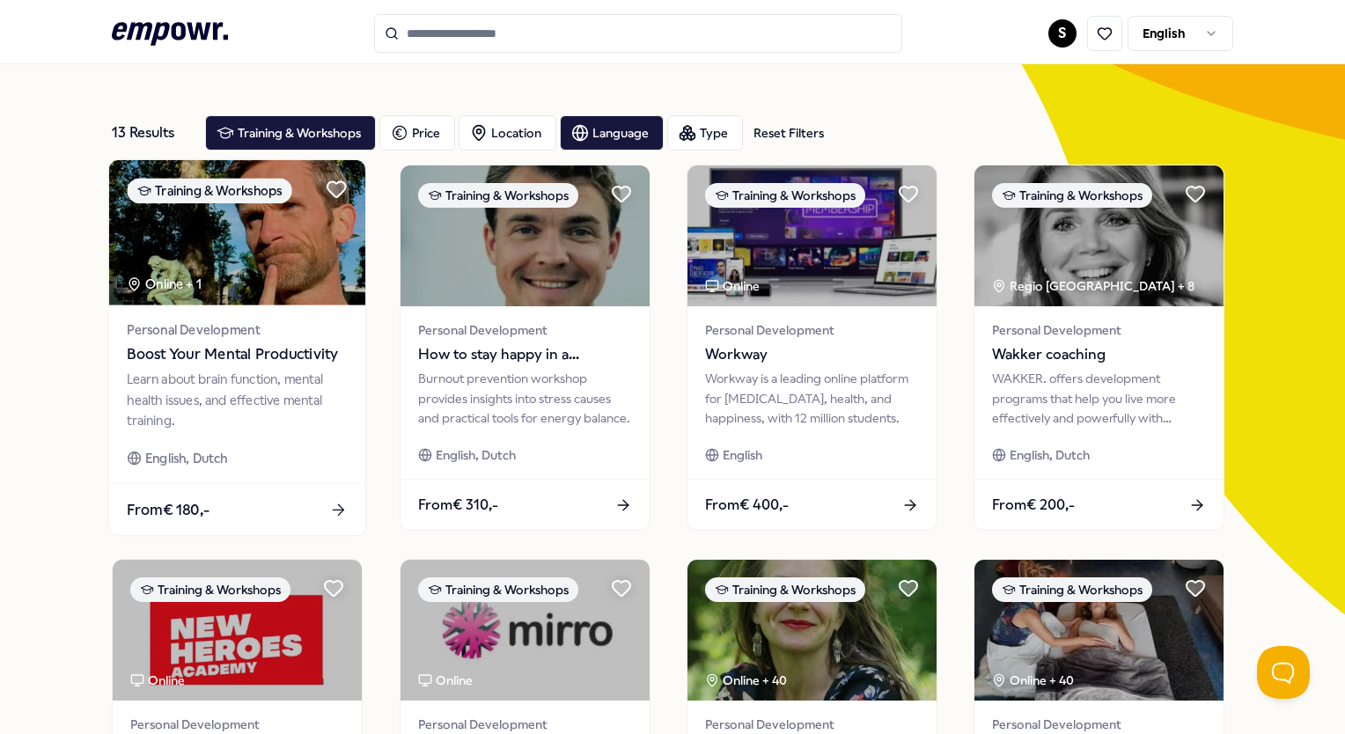
scroll to position [50, 0]
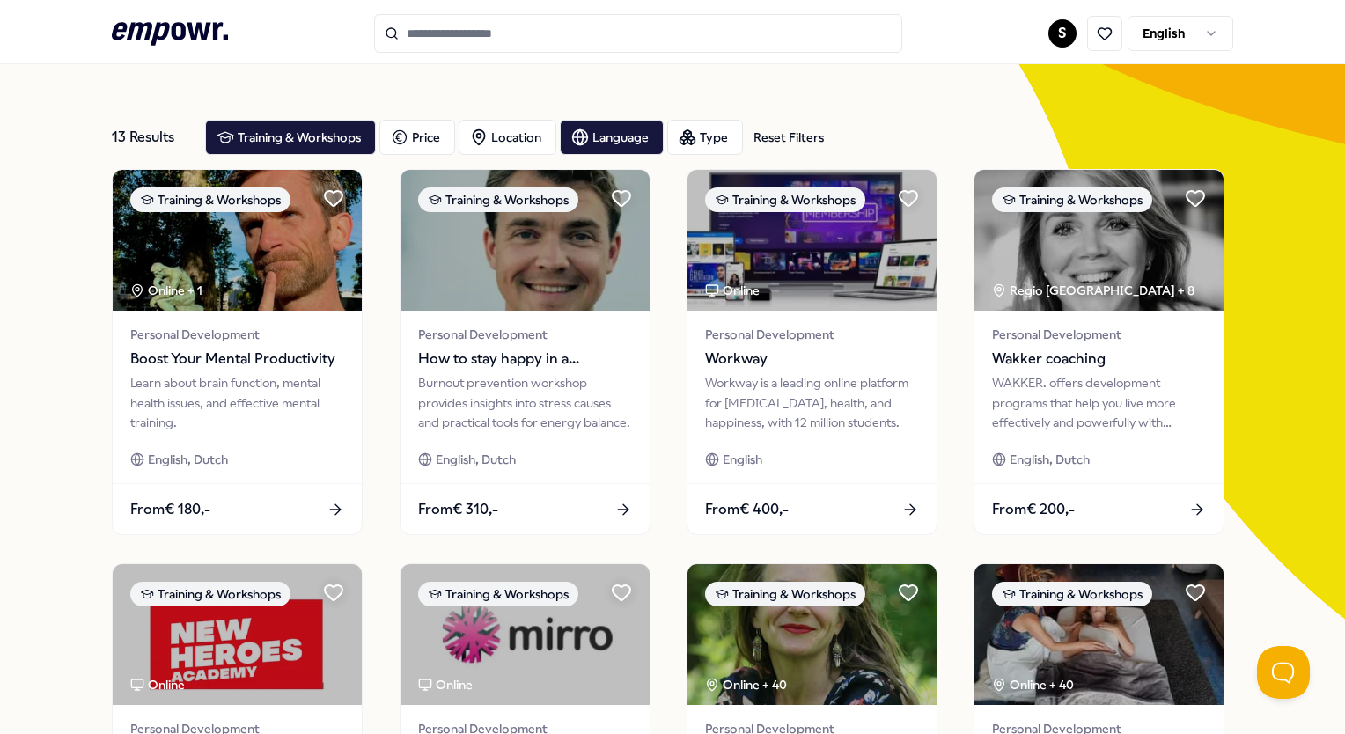
click at [146, 139] on div "13 Results Reset Filters" at bounding box center [151, 137] width 79 height 35
click at [293, 144] on div "Training & Workshops" at bounding box center [290, 137] width 171 height 35
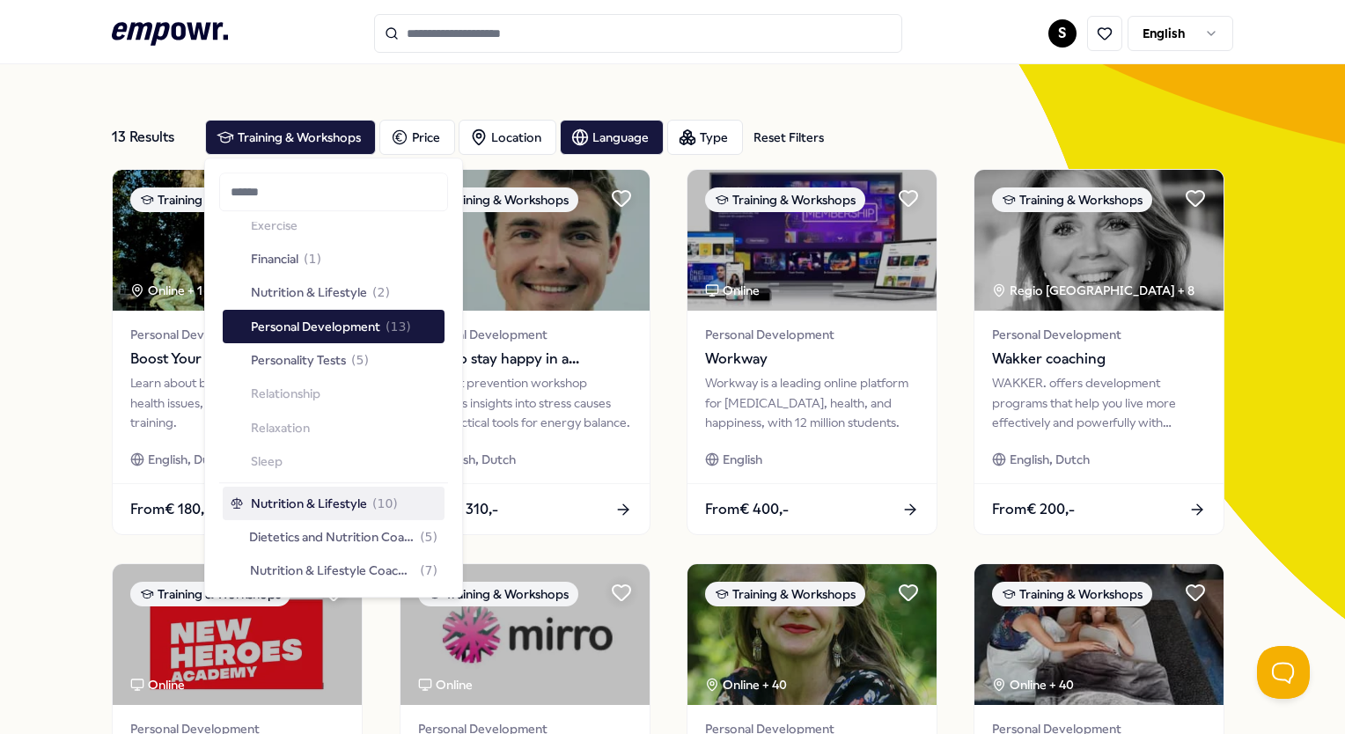
scroll to position [1719, 0]
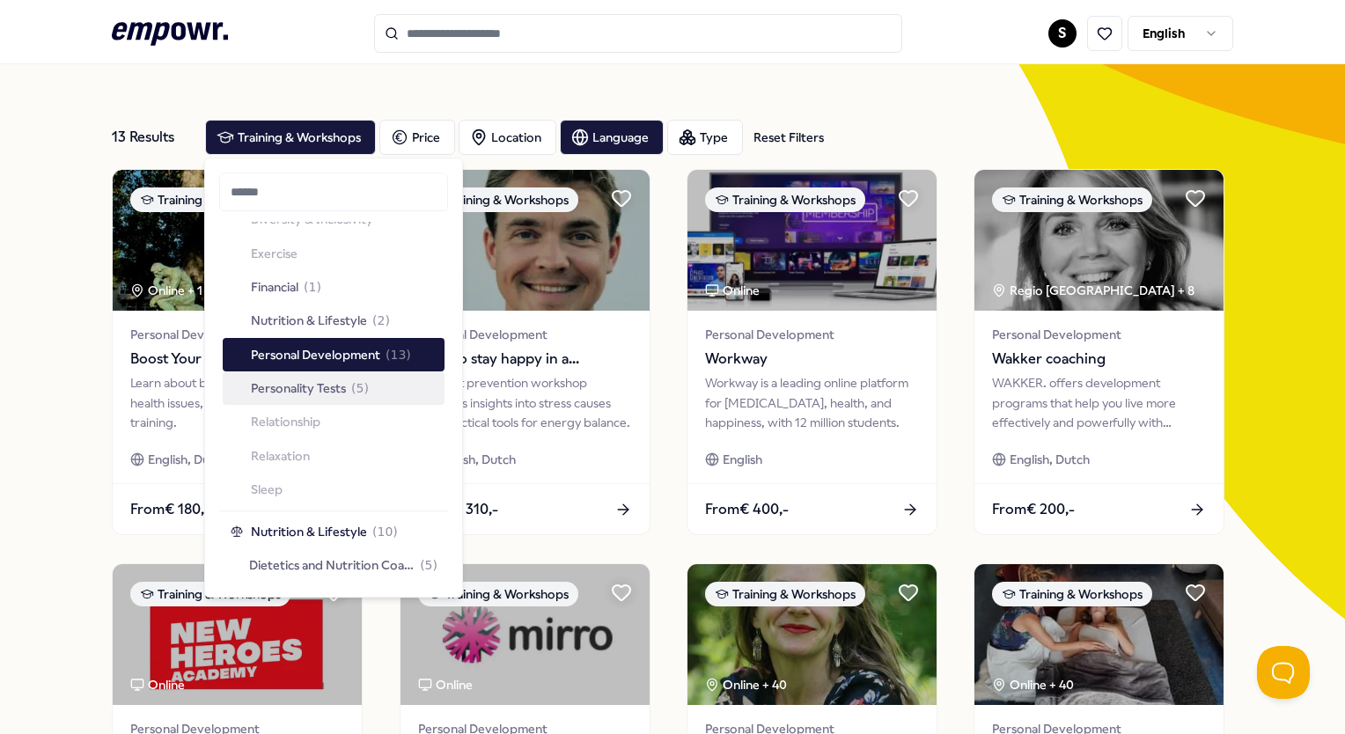
click at [332, 387] on span "Personality Tests" at bounding box center [298, 388] width 95 height 19
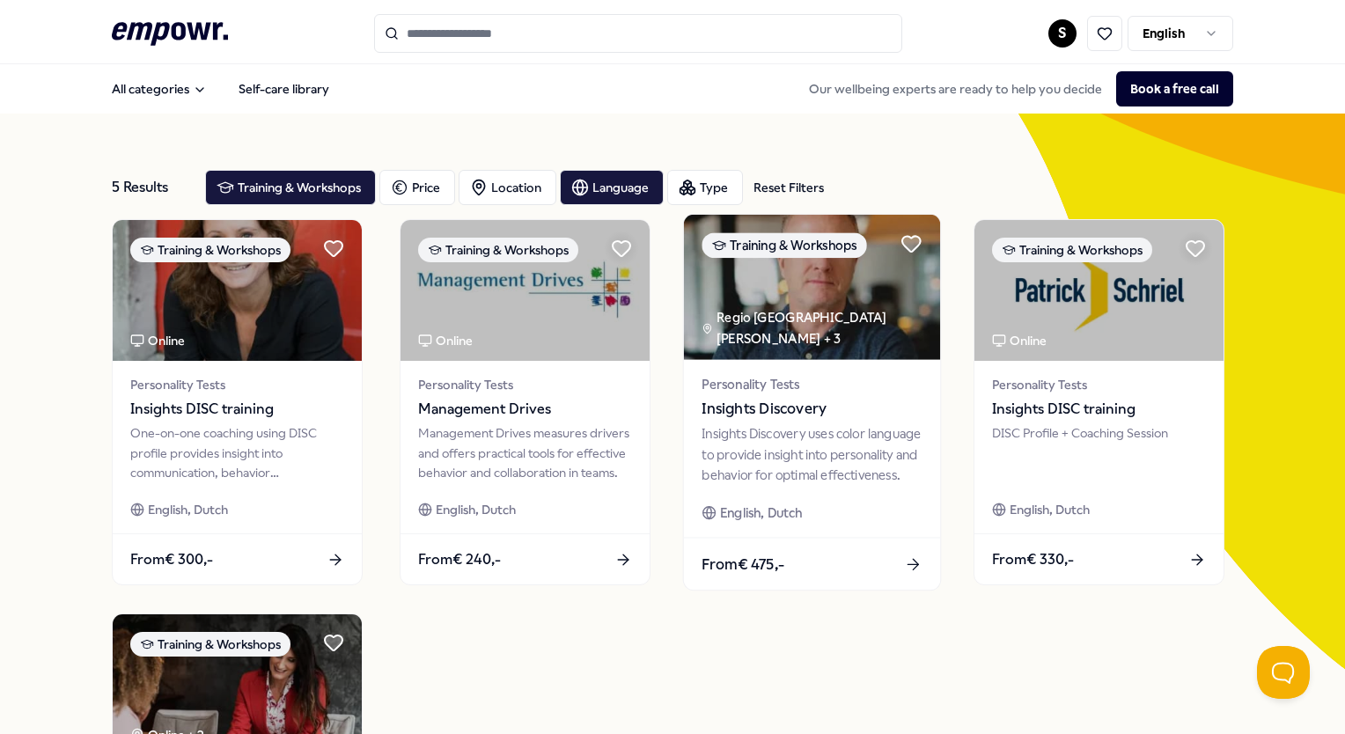
click at [865, 398] on span "Insights Discovery" at bounding box center [812, 409] width 220 height 23
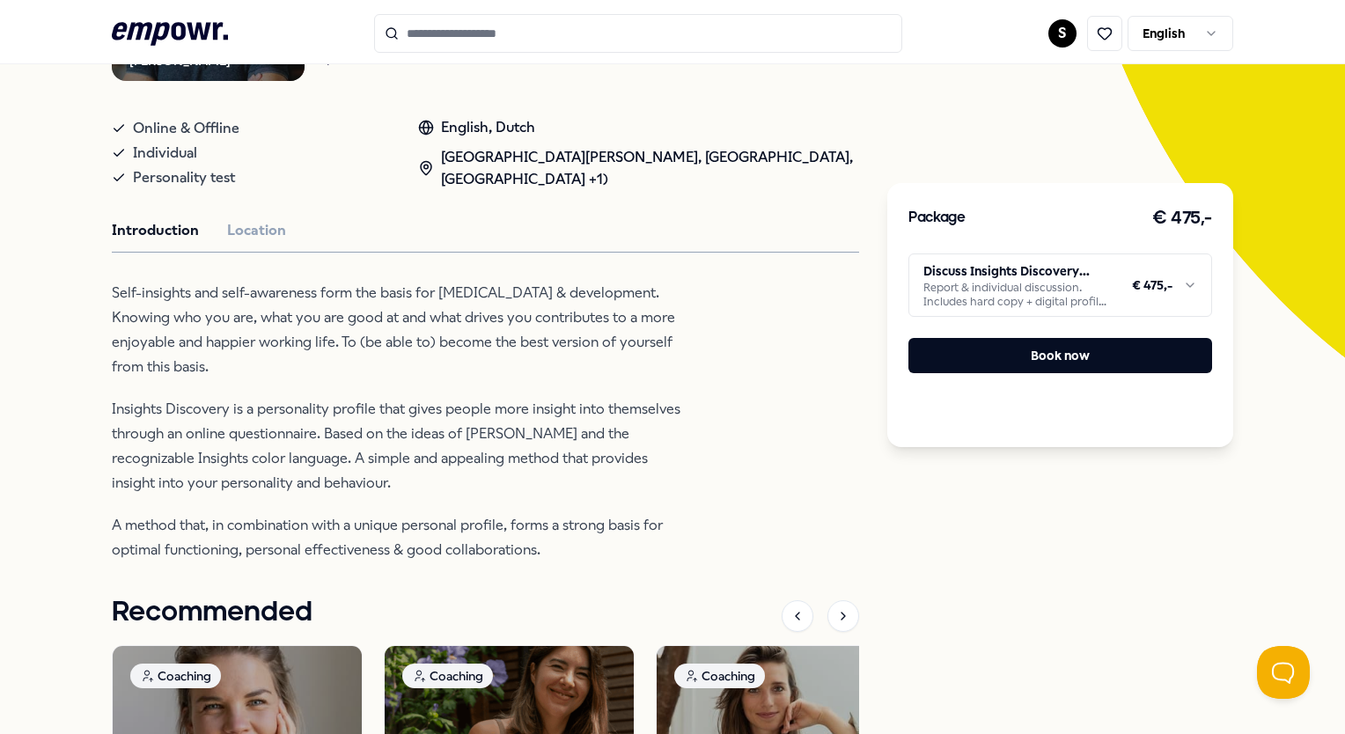
scroll to position [352, 0]
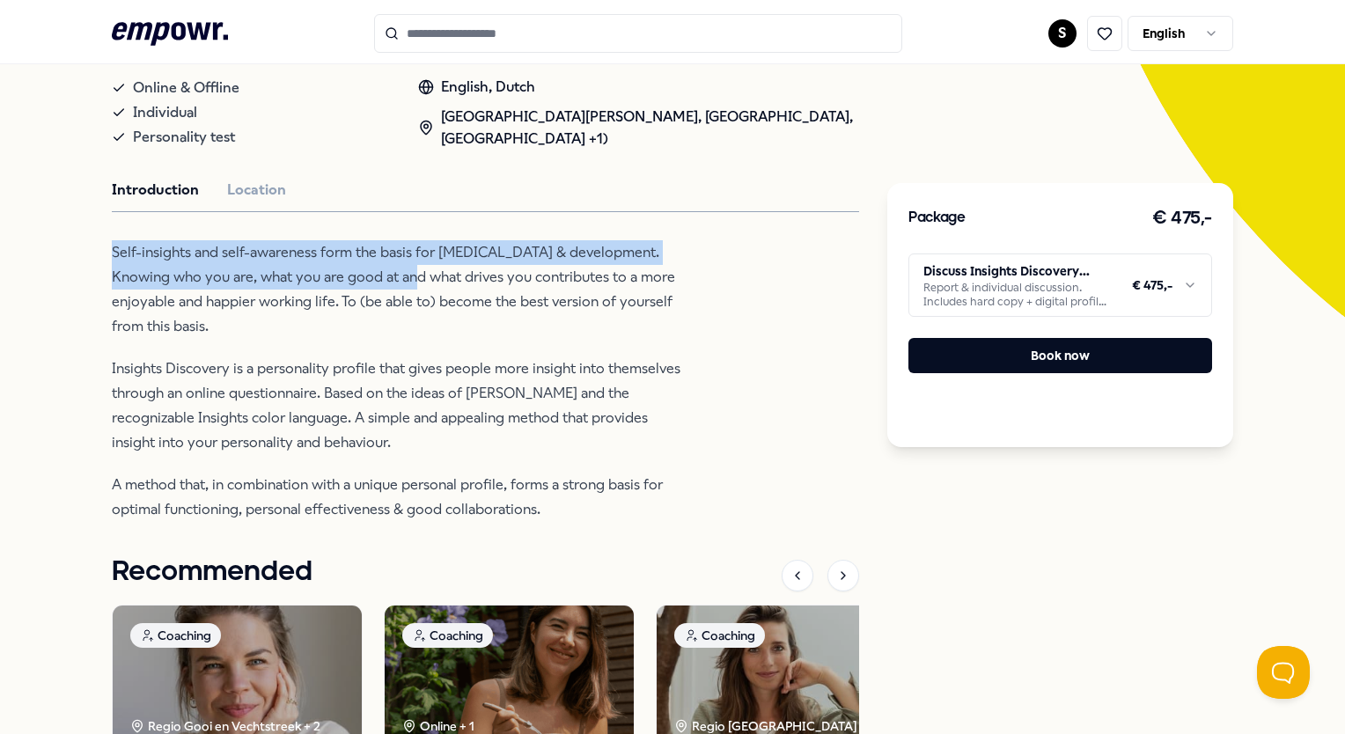
drag, startPoint x: 114, startPoint y: 249, endPoint x: 415, endPoint y: 267, distance: 300.8
click at [415, 267] on p "Self-insights and self-awareness form the basis for [MEDICAL_DATA] & developmen…" at bounding box center [398, 289] width 572 height 99
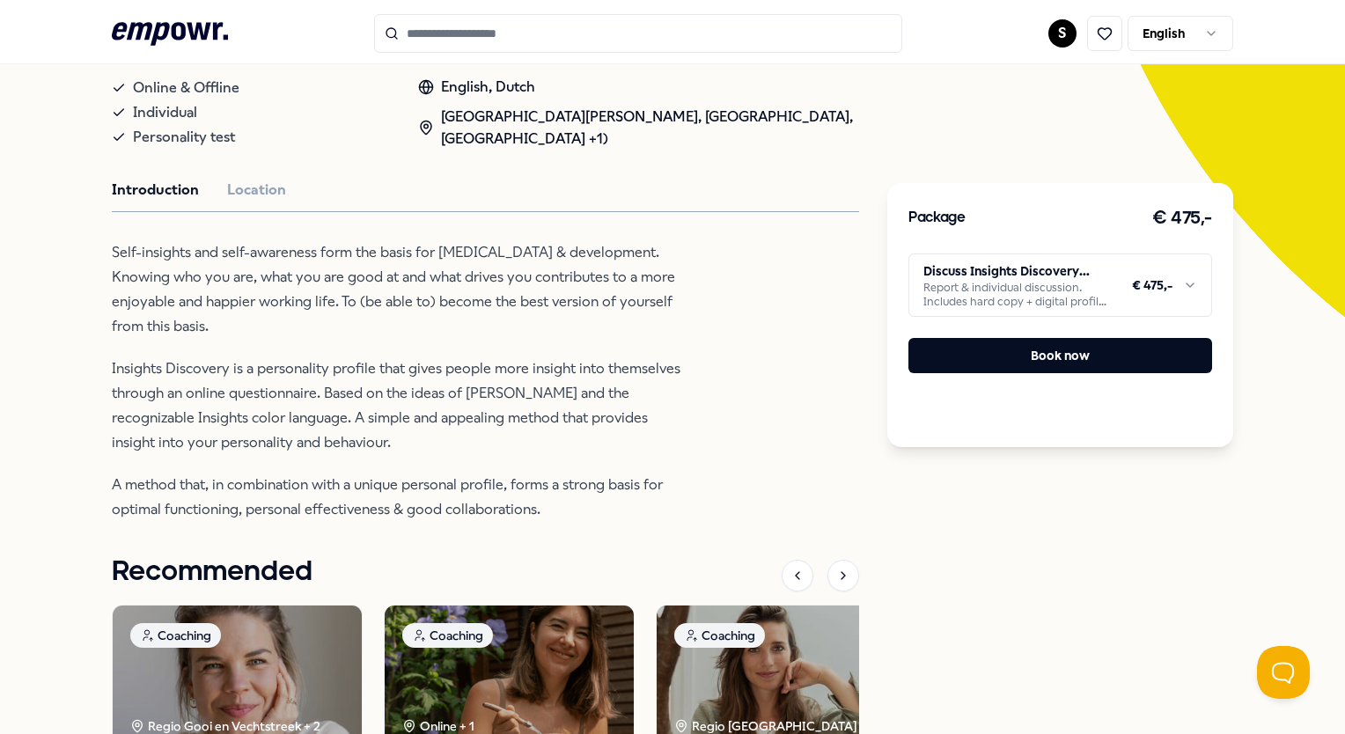
drag, startPoint x: 415, startPoint y: 267, endPoint x: 450, endPoint y: 281, distance: 37.9
click at [450, 281] on p "Self-insights and self-awareness form the basis for [MEDICAL_DATA] & developmen…" at bounding box center [398, 289] width 572 height 99
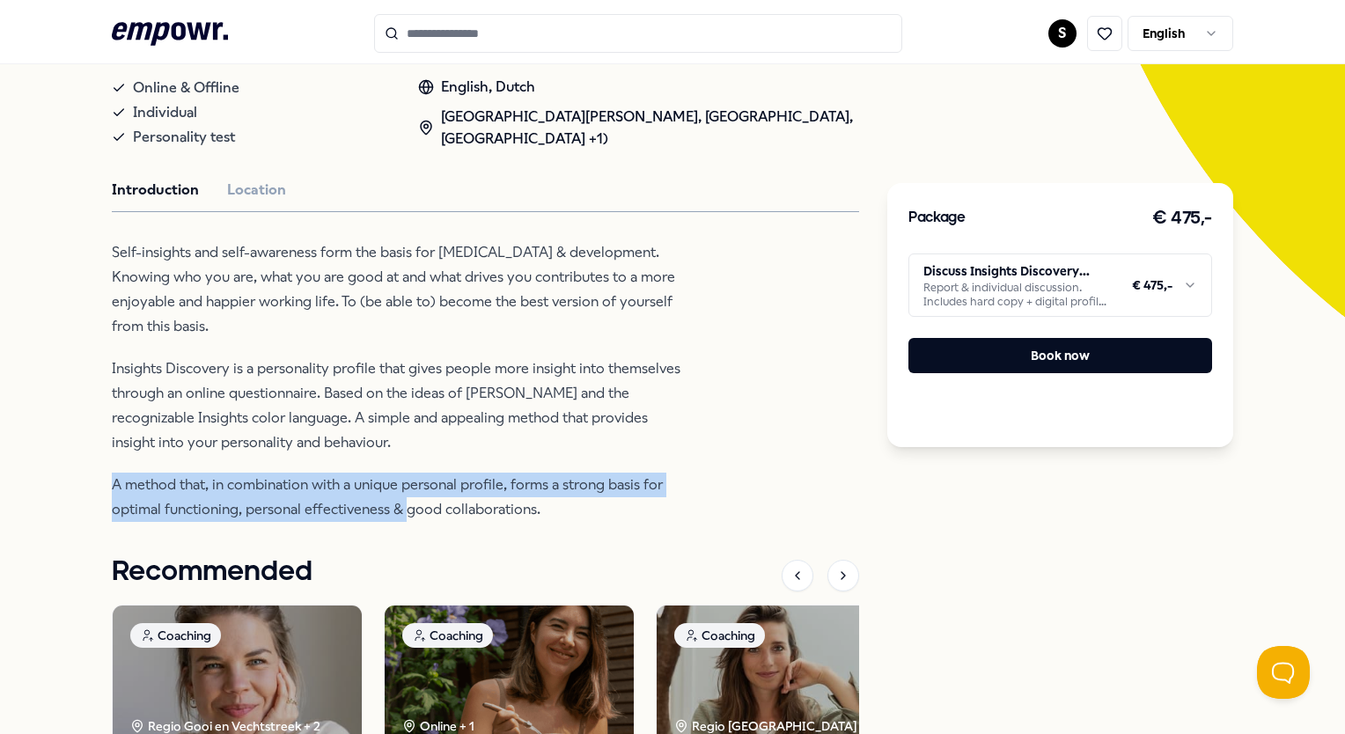
drag, startPoint x: 114, startPoint y: 486, endPoint x: 409, endPoint y: 505, distance: 295.6
click at [409, 505] on p "A method that, in combination with a unique personal profile, forms a strong ba…" at bounding box center [398, 497] width 572 height 49
drag, startPoint x: 537, startPoint y: 509, endPoint x: 122, endPoint y: 459, distance: 417.8
click at [122, 459] on div "Self-insights and self-awareness form the basis for [MEDICAL_DATA] & developmen…" at bounding box center [398, 381] width 572 height 282
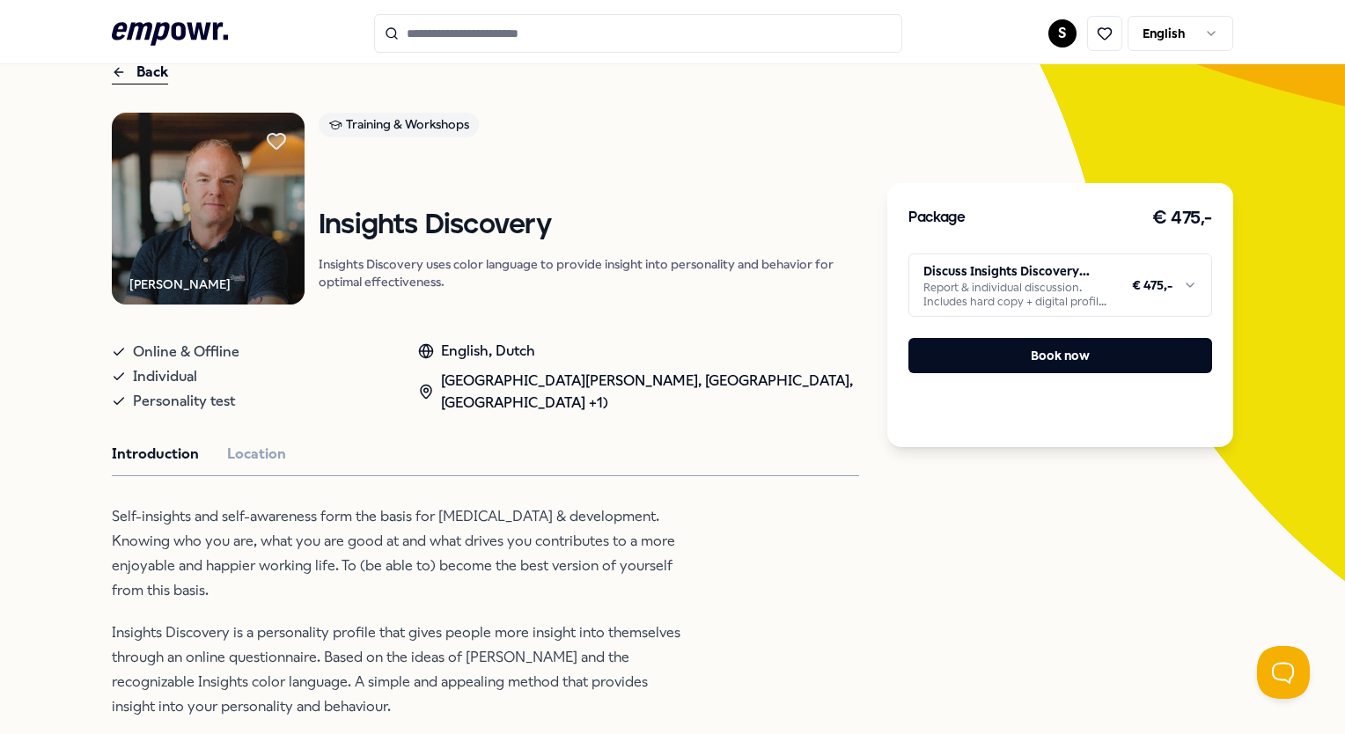
scroll to position [176, 0]
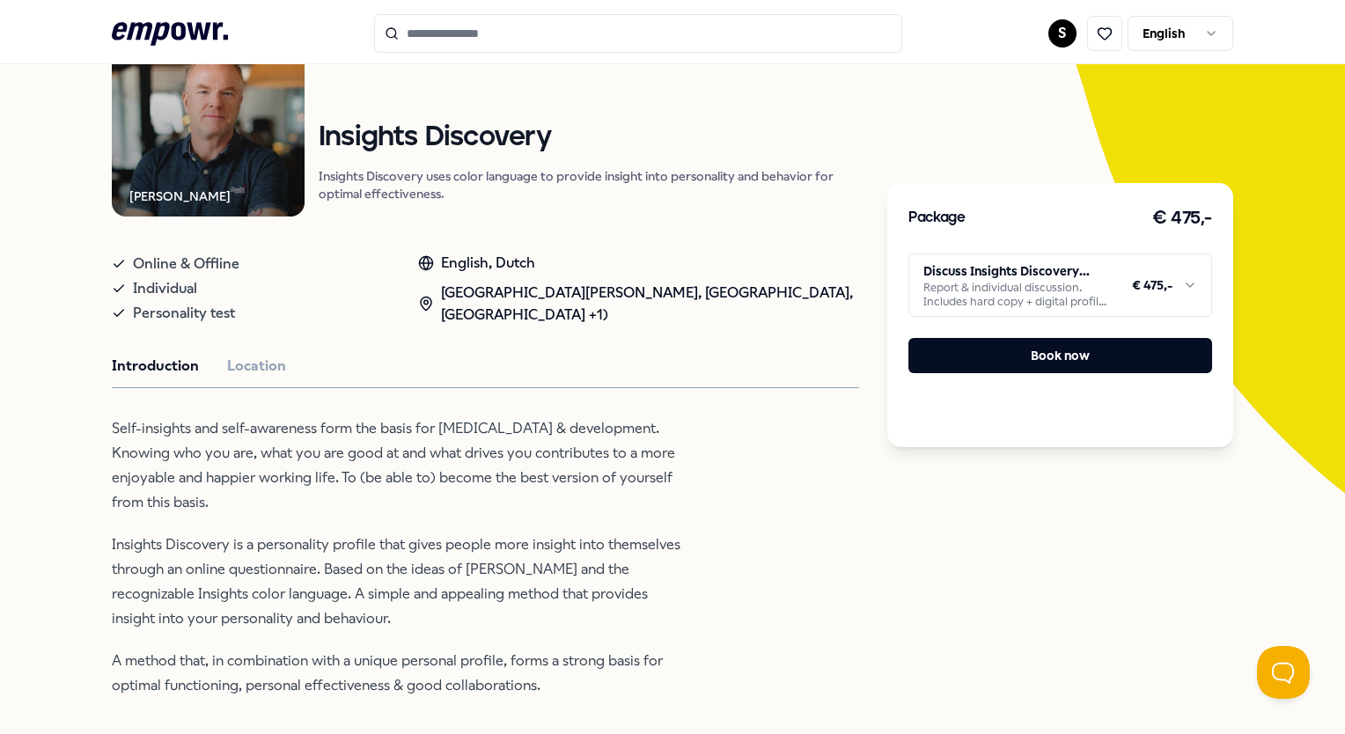
click at [303, 593] on p "Insights Discovery is a personality profile that gives people more insight into…" at bounding box center [398, 582] width 572 height 99
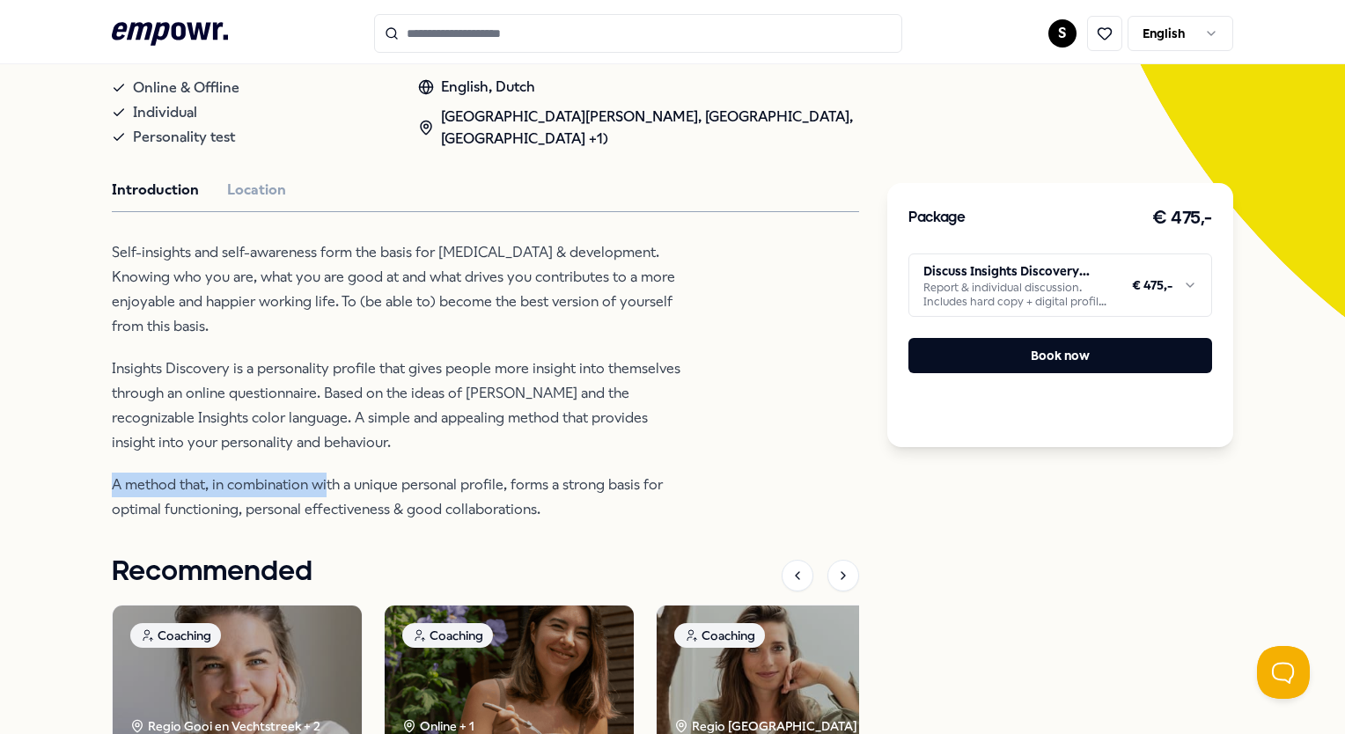
drag, startPoint x: 114, startPoint y: 484, endPoint x: 327, endPoint y: 488, distance: 213.1
click at [327, 488] on p "A method that, in combination with a unique personal profile, forms a strong ba…" at bounding box center [398, 497] width 572 height 49
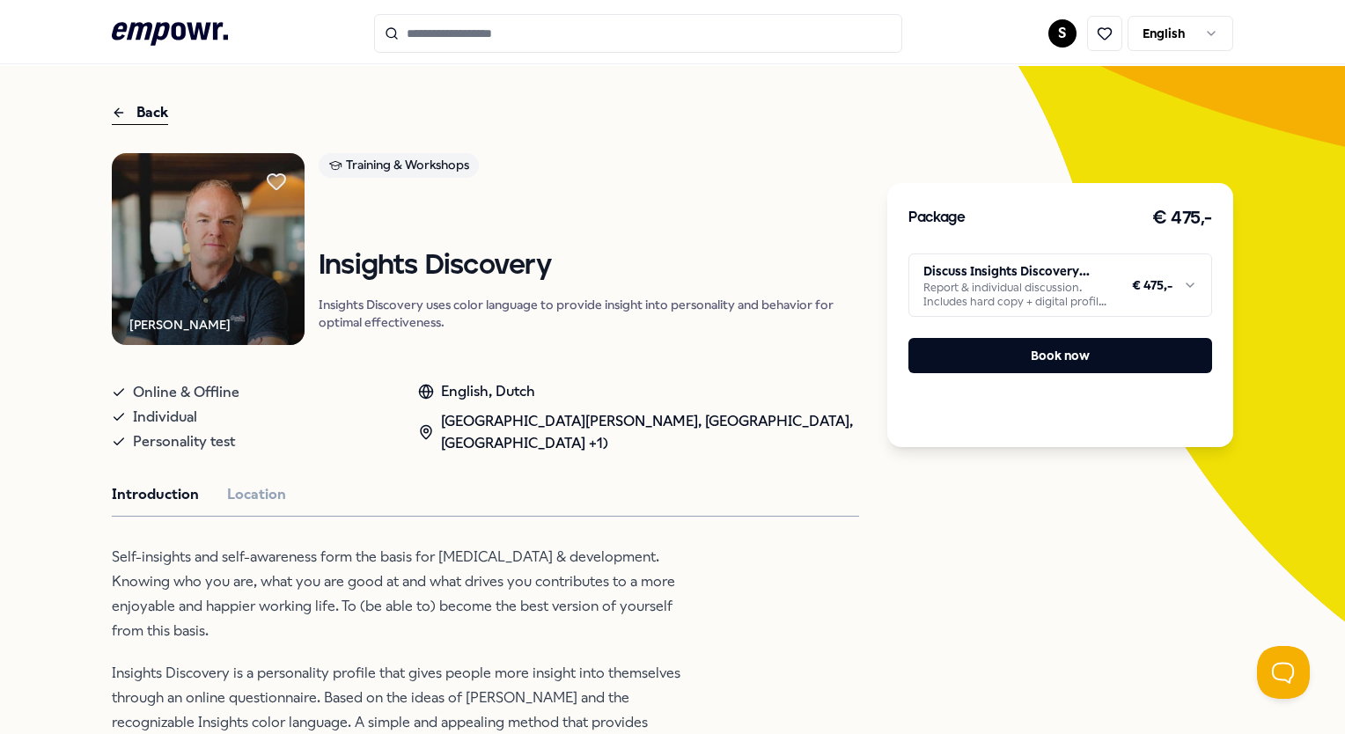
scroll to position [0, 0]
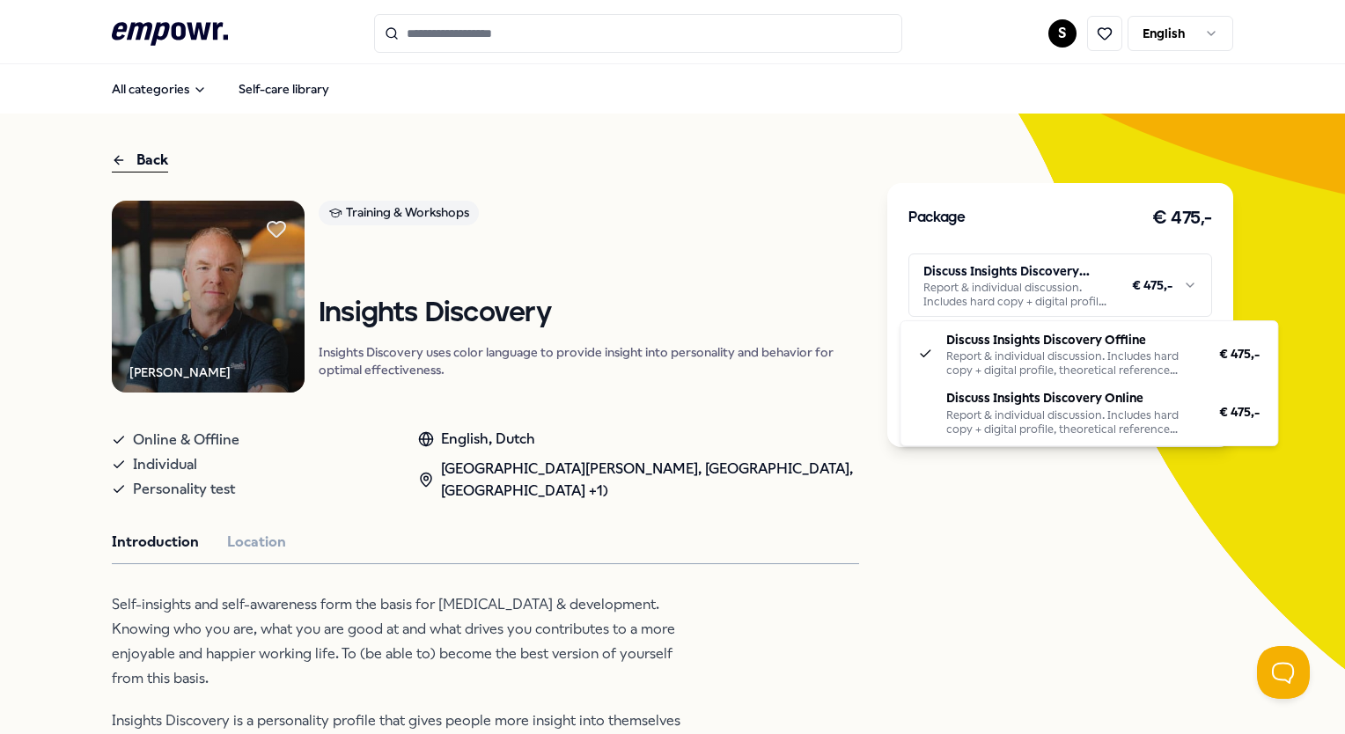
click at [1179, 287] on html ".empowr-logo_svg__cls-1{fill:#03032f} S English All categories Self-care librar…" at bounding box center [672, 367] width 1345 height 734
click at [784, 259] on html ".empowr-logo_svg__cls-1{fill:#03032f} S English All categories Self-care librar…" at bounding box center [672, 367] width 1345 height 734
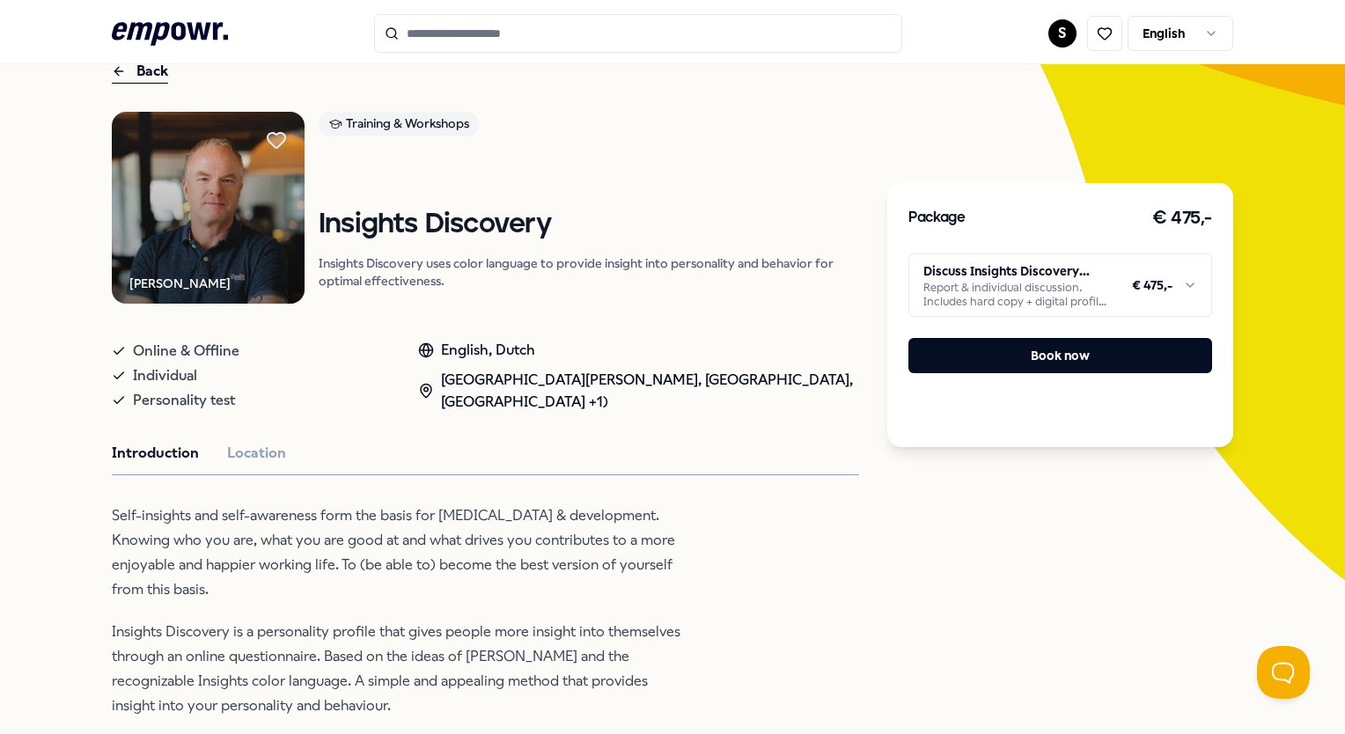
scroll to position [88, 0]
click at [256, 456] on button "Location" at bounding box center [256, 454] width 59 height 23
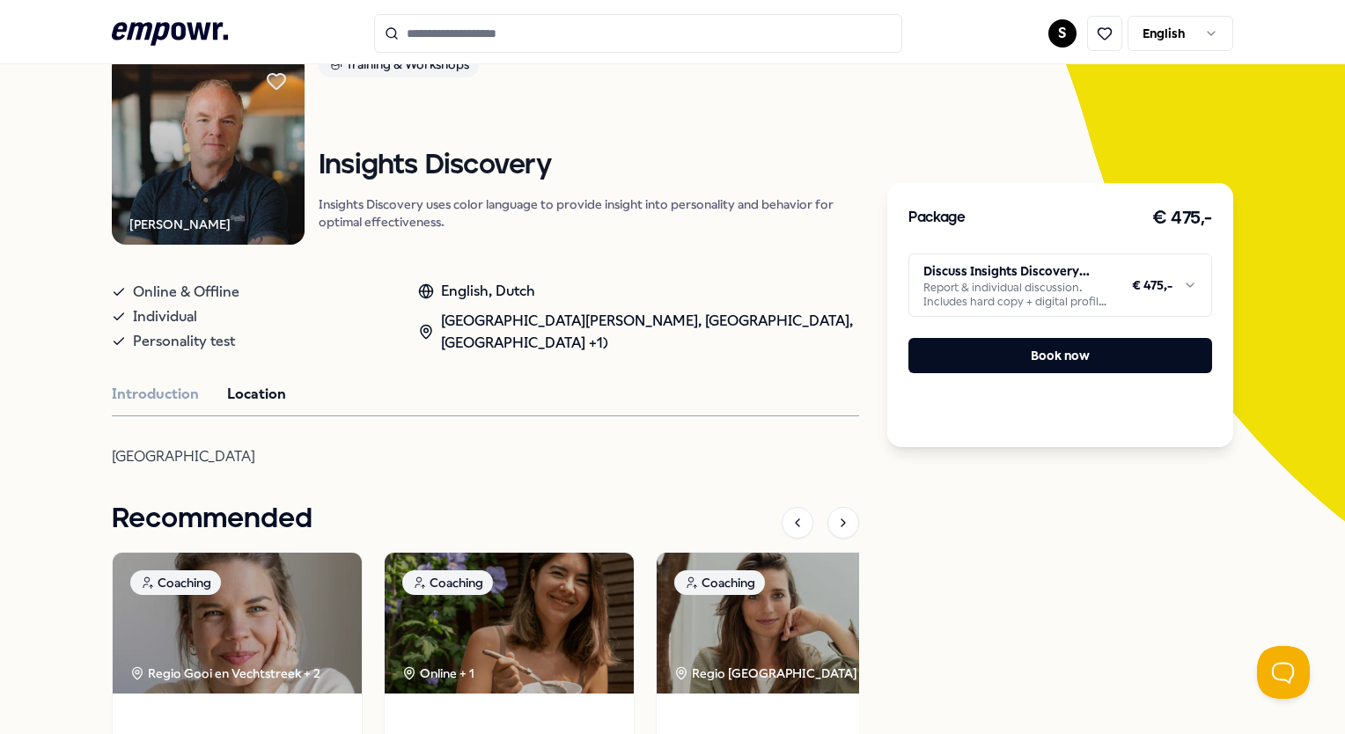
scroll to position [117, 0]
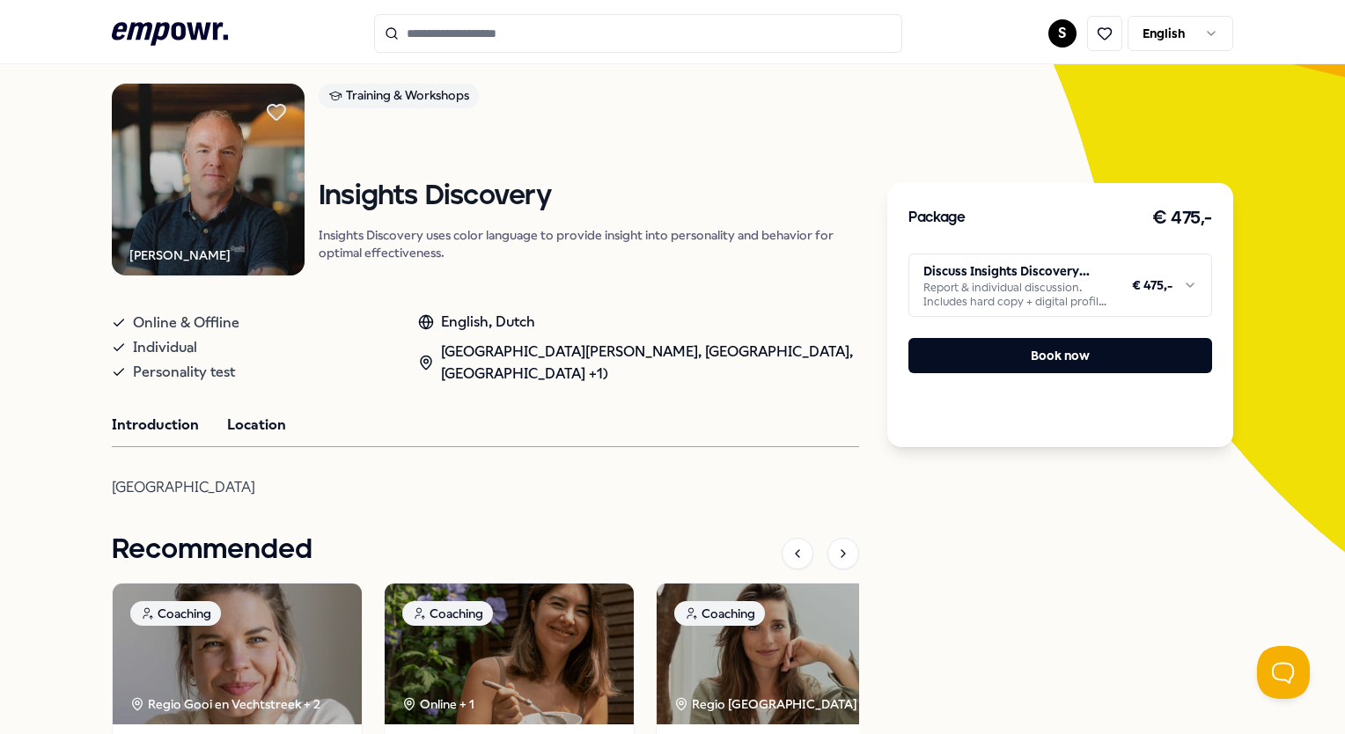
click at [170, 424] on button "Introduction" at bounding box center [155, 425] width 87 height 23
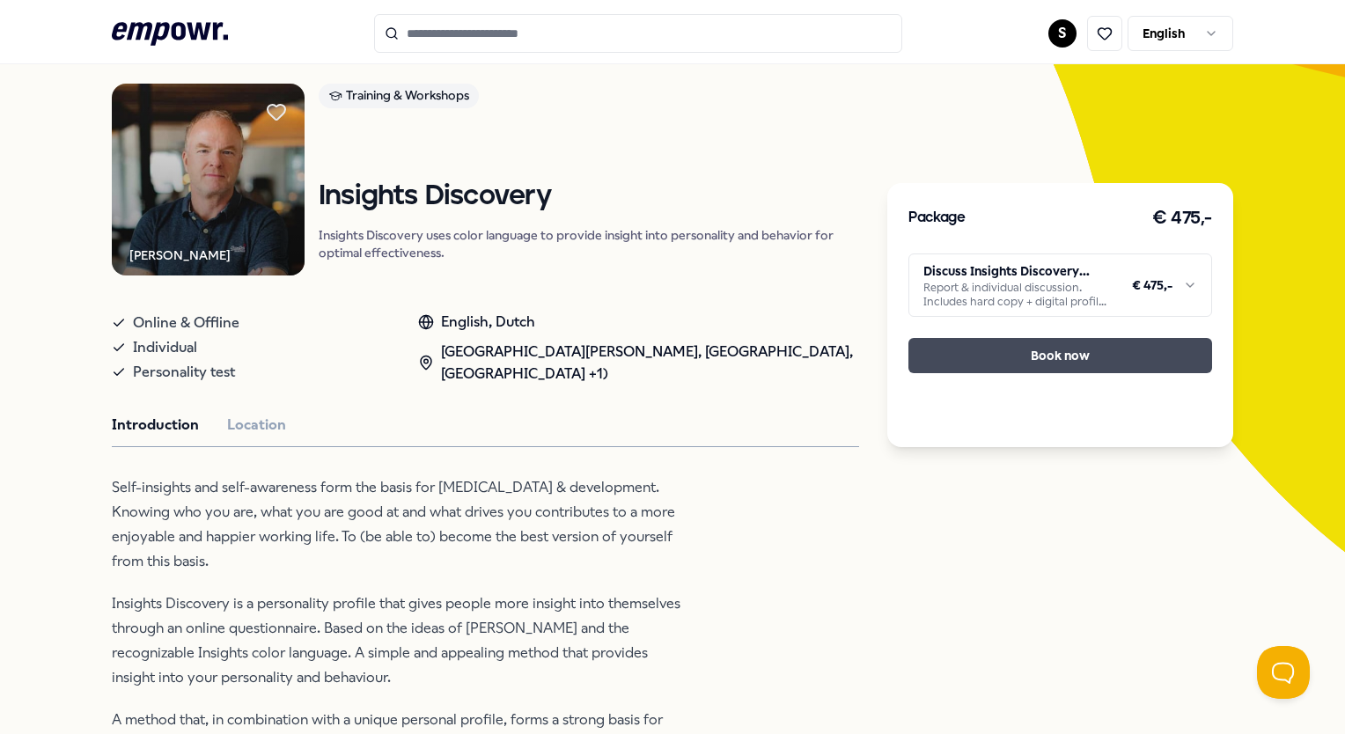
click at [1131, 354] on button "Book now" at bounding box center [1060, 355] width 303 height 35
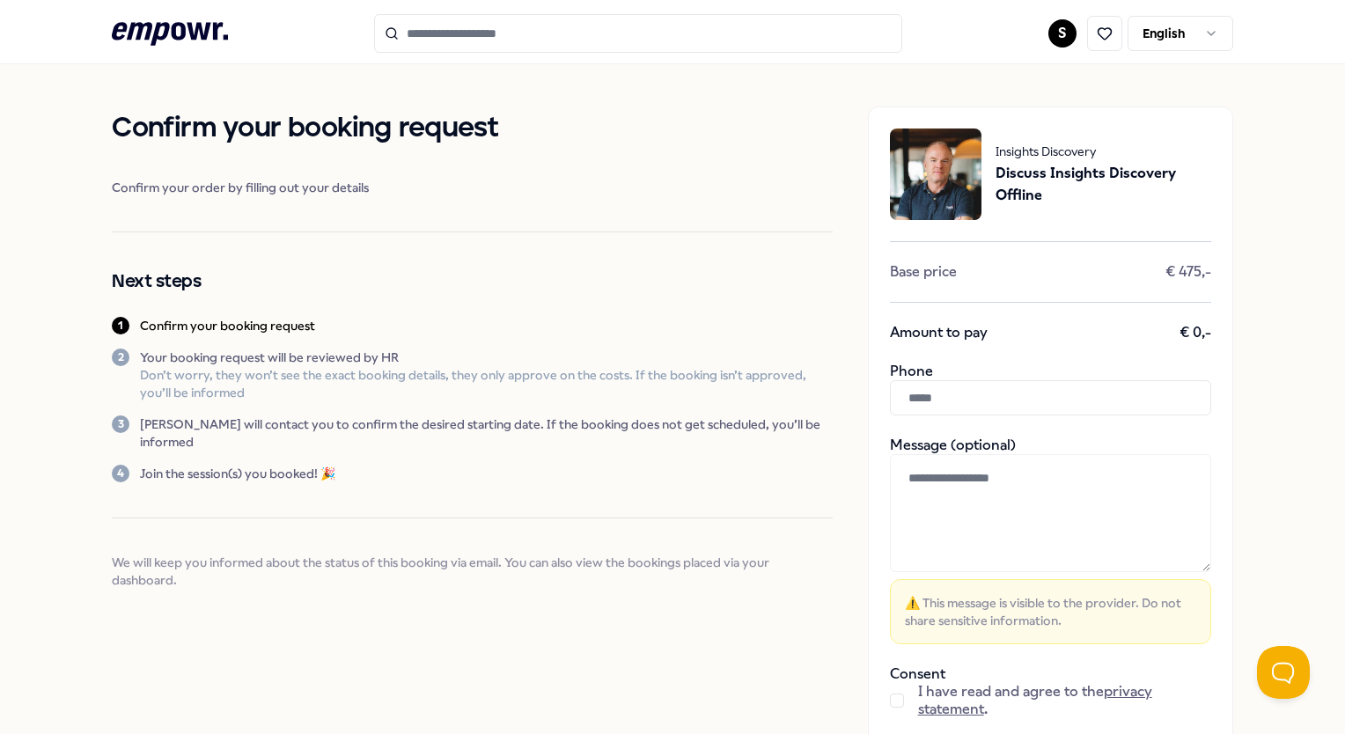
scroll to position [190, 0]
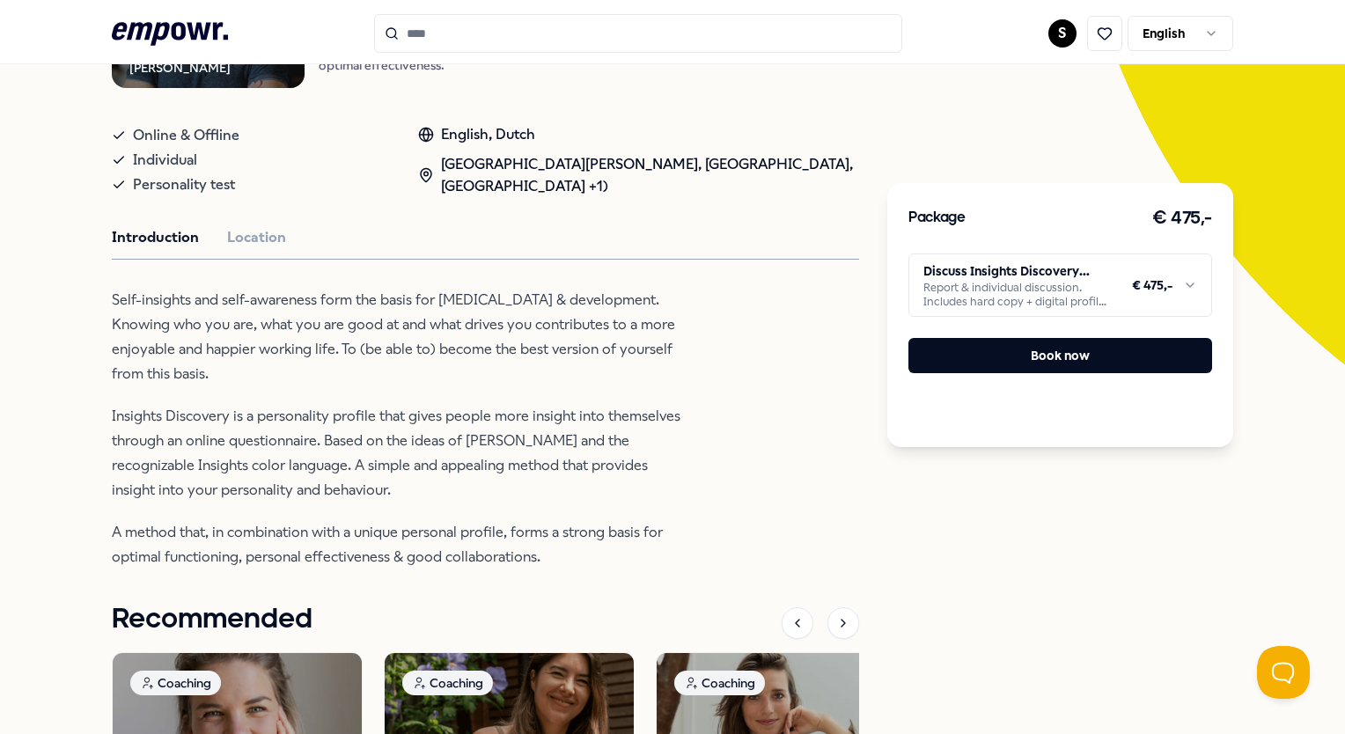
scroll to position [278, 0]
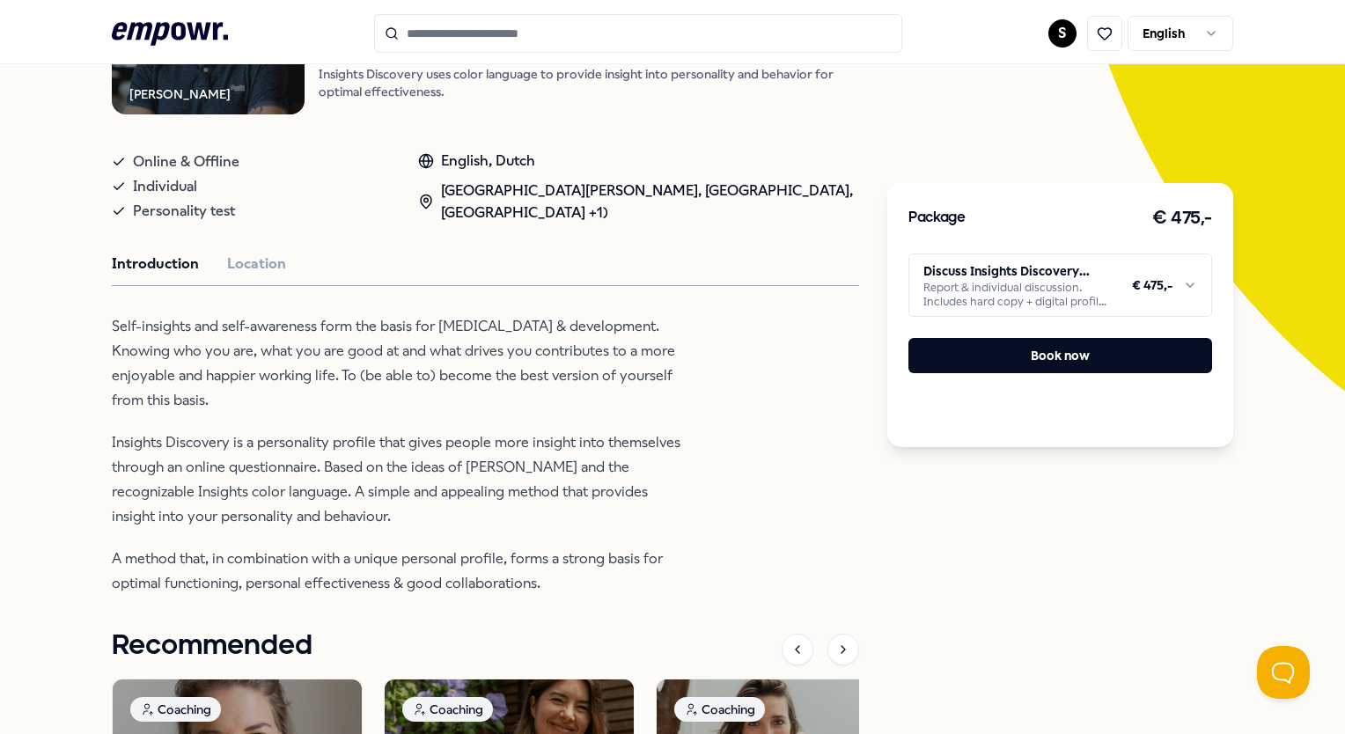
click at [561, 212] on div "[GEOGRAPHIC_DATA][PERSON_NAME], [GEOGRAPHIC_DATA], [GEOGRAPHIC_DATA] +1)" at bounding box center [638, 202] width 441 height 45
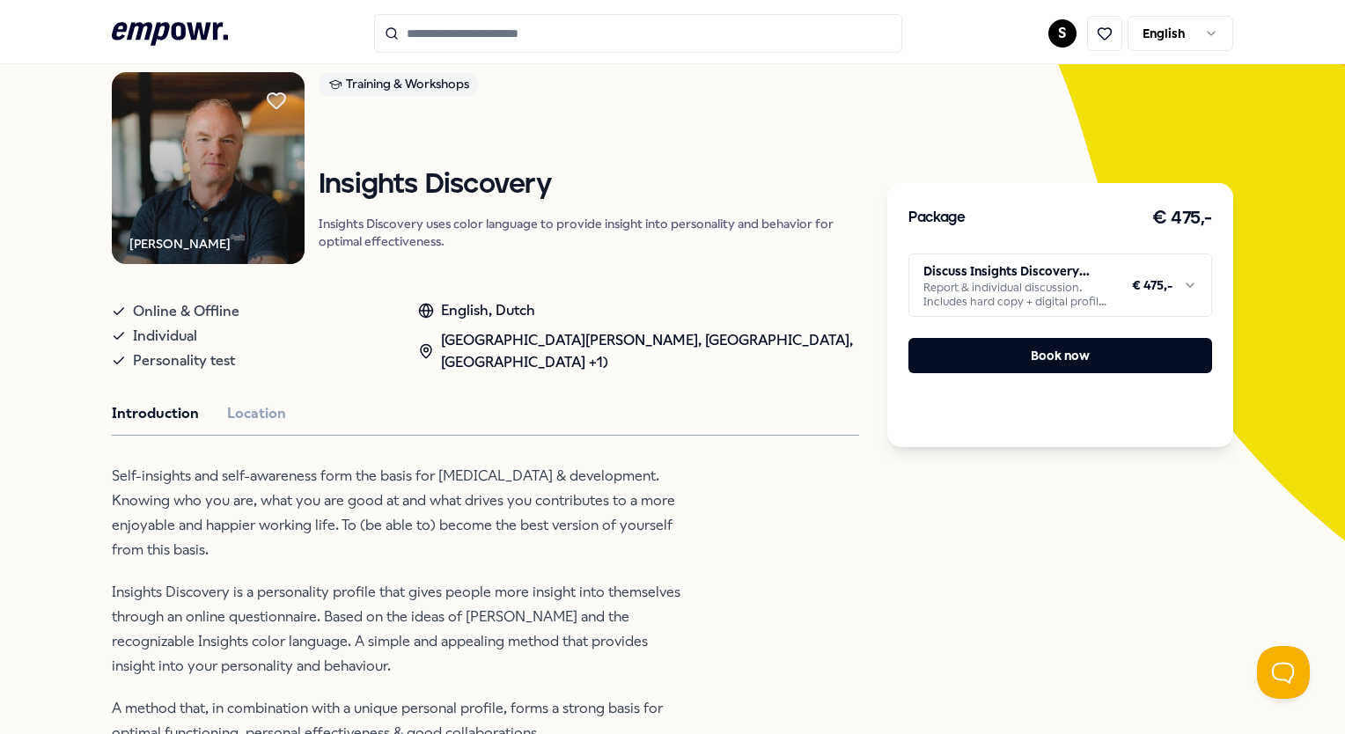
scroll to position [0, 0]
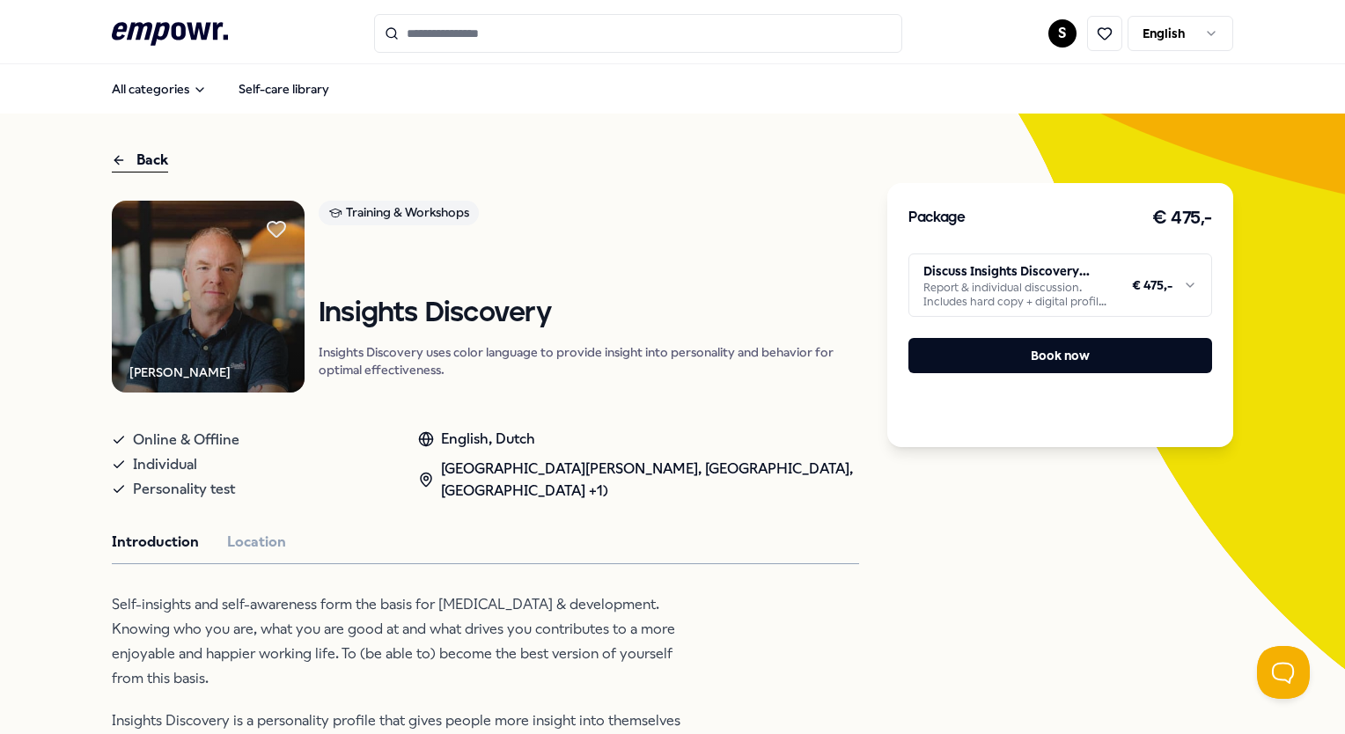
click at [183, 337] on img at bounding box center [208, 297] width 193 height 193
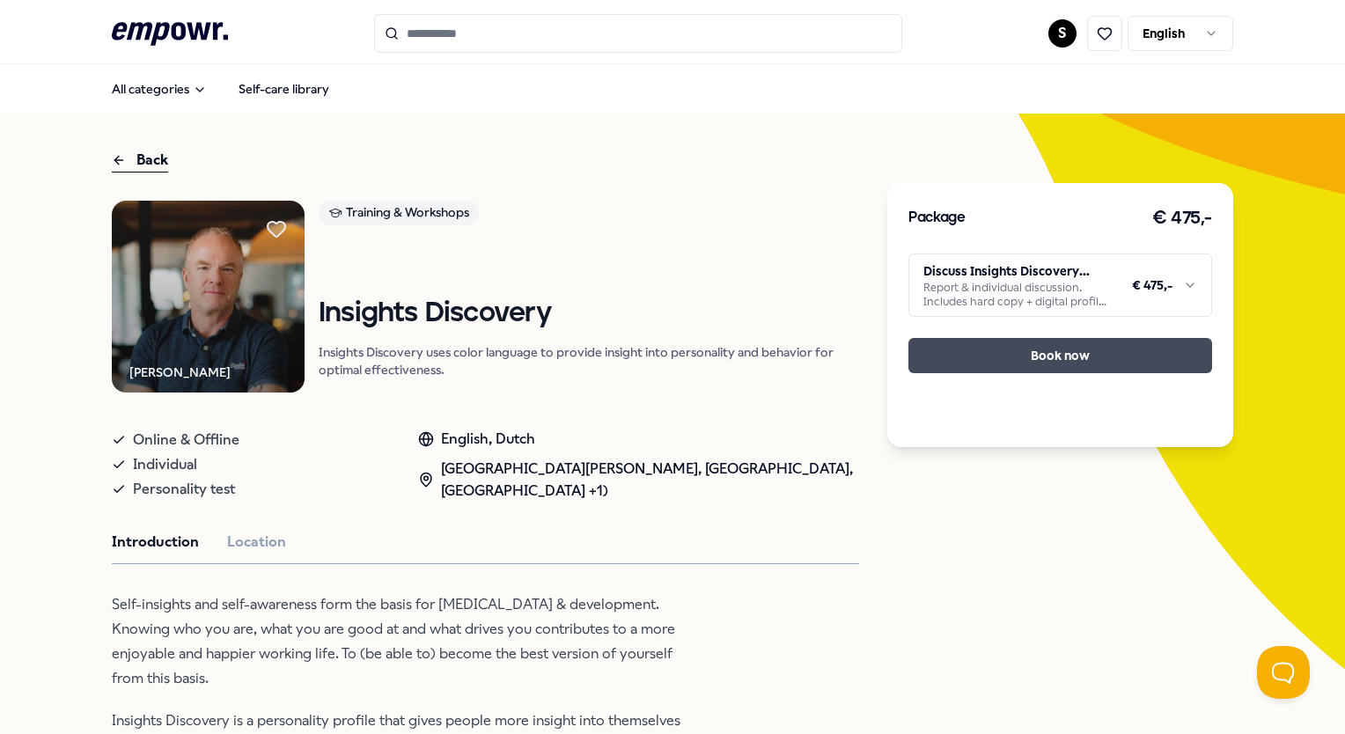
click at [1119, 361] on button "Book now" at bounding box center [1060, 355] width 303 height 35
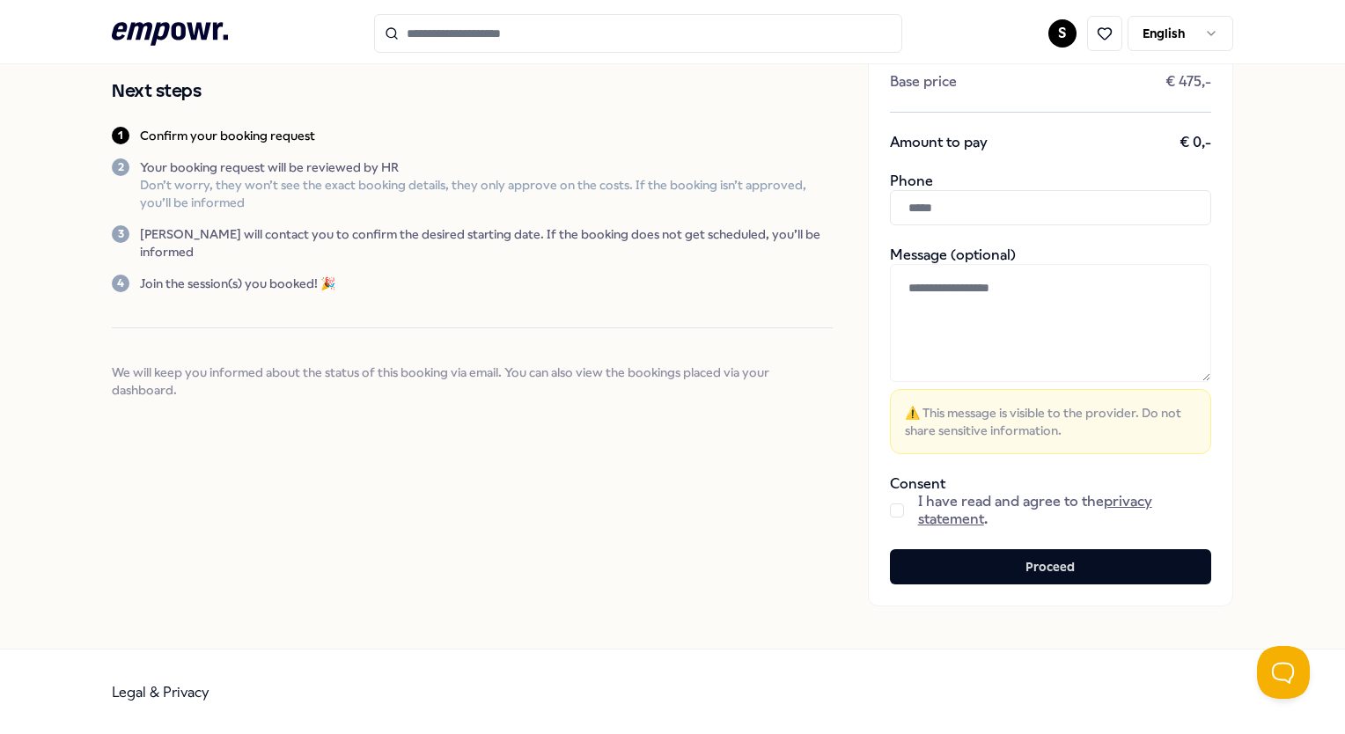
scroll to position [14, 0]
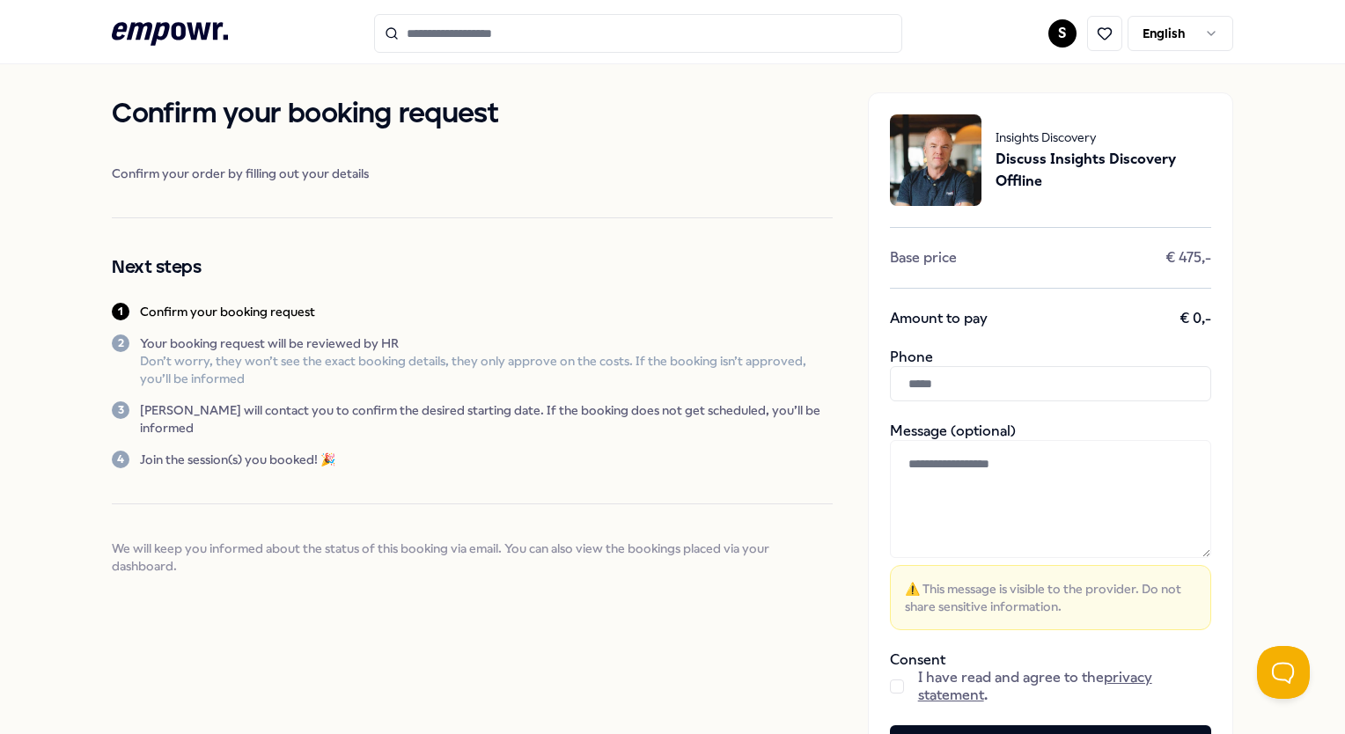
click at [946, 400] on input "text" at bounding box center [1050, 383] width 321 height 35
type input "**********"
click at [949, 475] on textarea at bounding box center [1050, 499] width 321 height 118
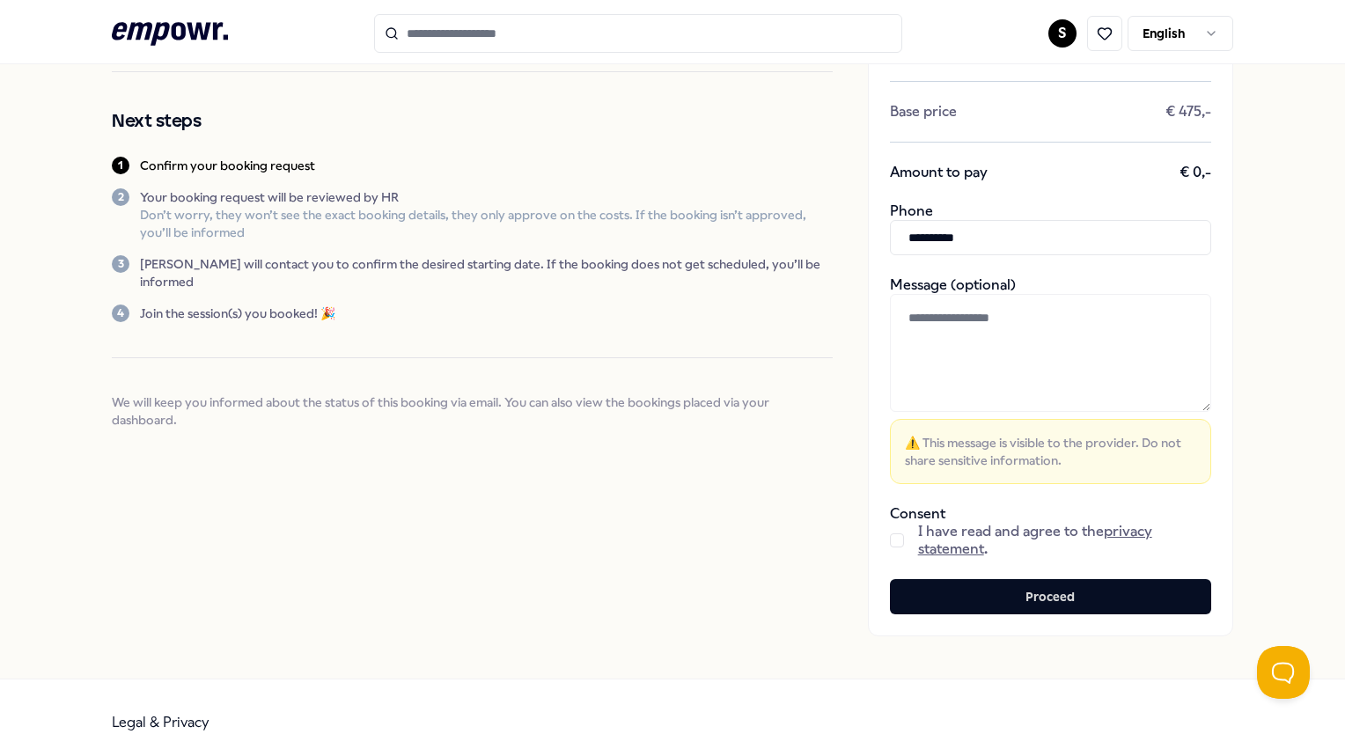
scroll to position [190, 0]
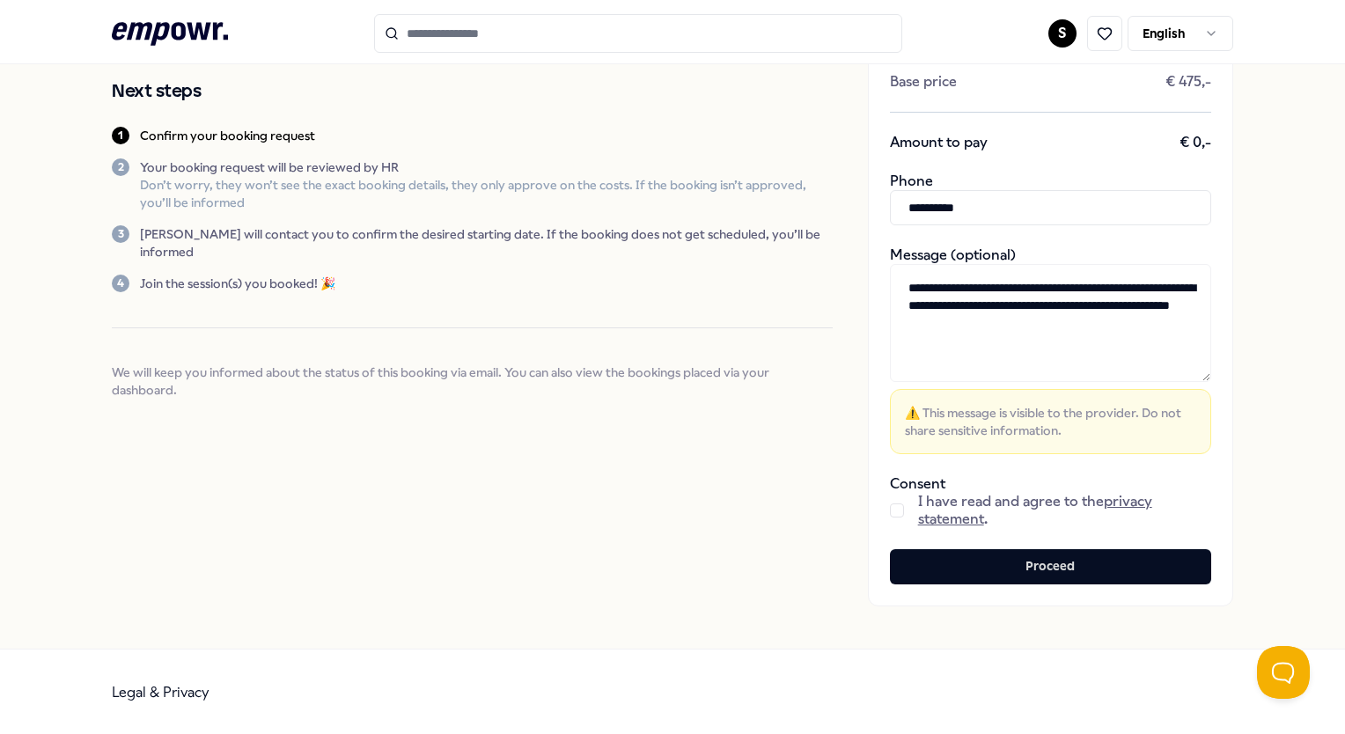
type textarea "**********"
click at [890, 506] on button "button" at bounding box center [897, 511] width 14 height 14
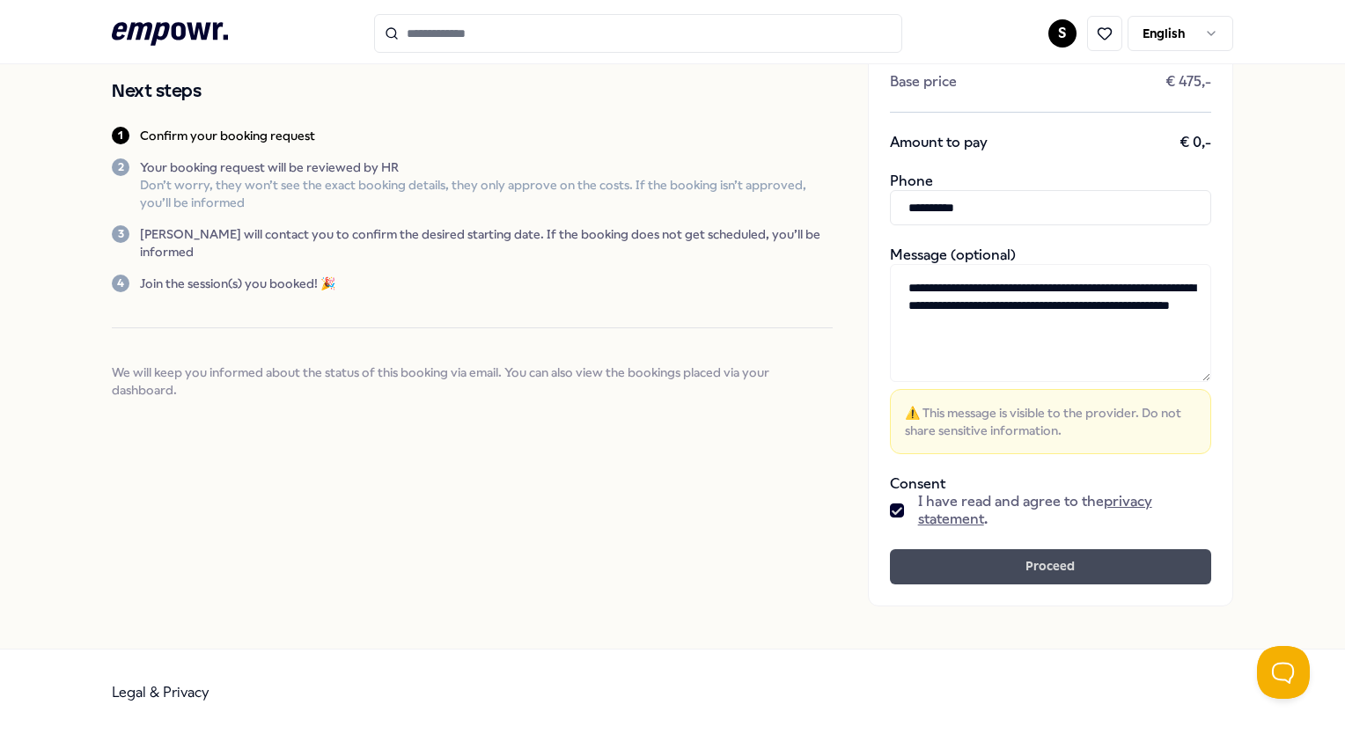
click at [1064, 567] on button "Proceed" at bounding box center [1050, 566] width 321 height 35
